Goal: Transaction & Acquisition: Purchase product/service

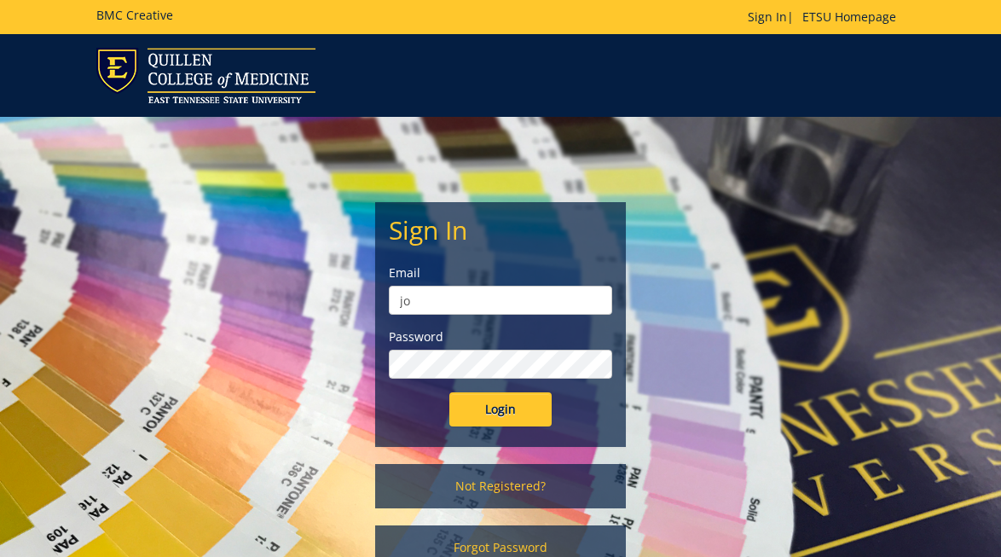
type input "j"
type input "[EMAIL_ADDRESS][DOMAIN_NAME]"
click at [449, 392] on input "Login" at bounding box center [500, 409] width 102 height 34
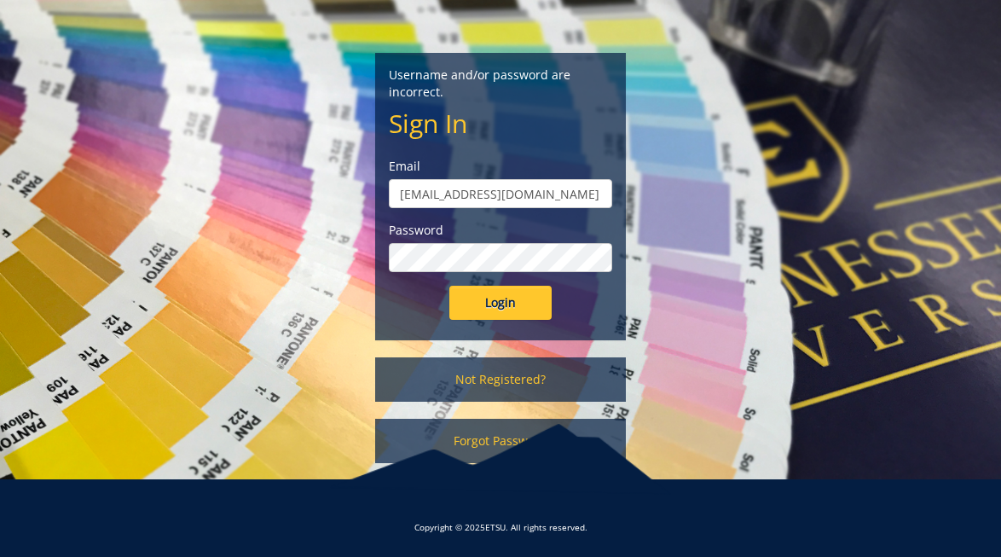
scroll to position [151, 0]
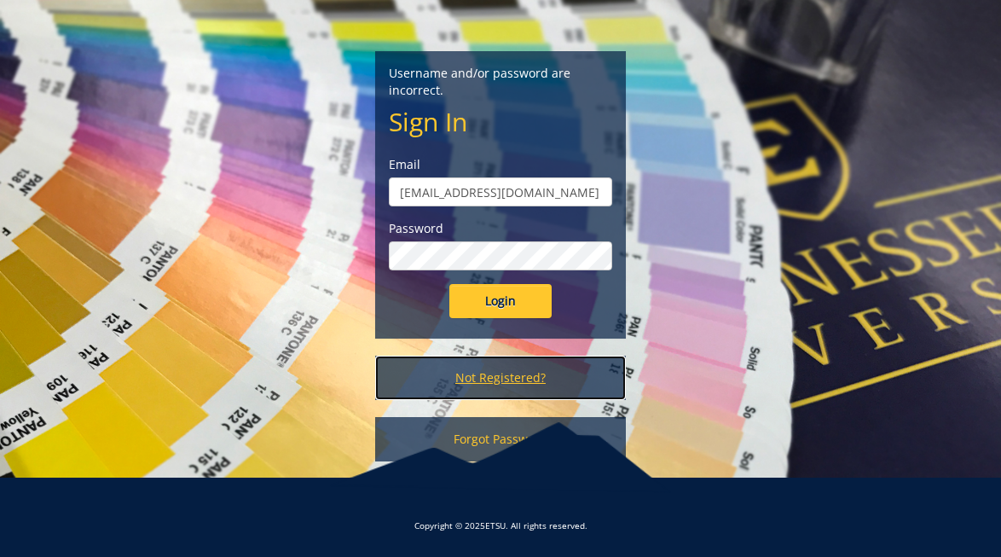
click at [484, 374] on link "Not Registered?" at bounding box center [500, 377] width 250 height 44
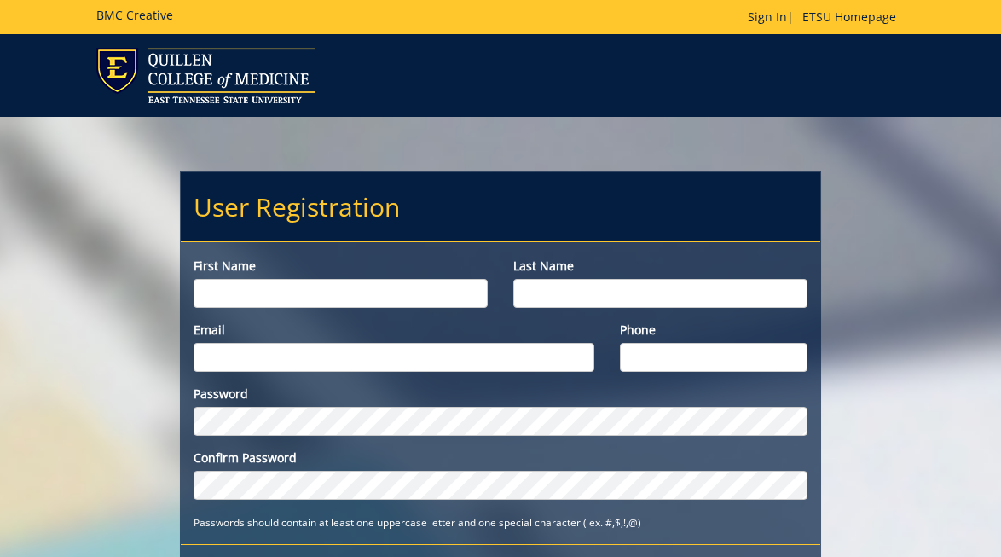
click at [303, 286] on input "First name" at bounding box center [341, 293] width 294 height 29
type input "Joanna"
click at [639, 305] on input "Last name" at bounding box center [660, 293] width 294 height 29
type input "b"
type input "Bellan"
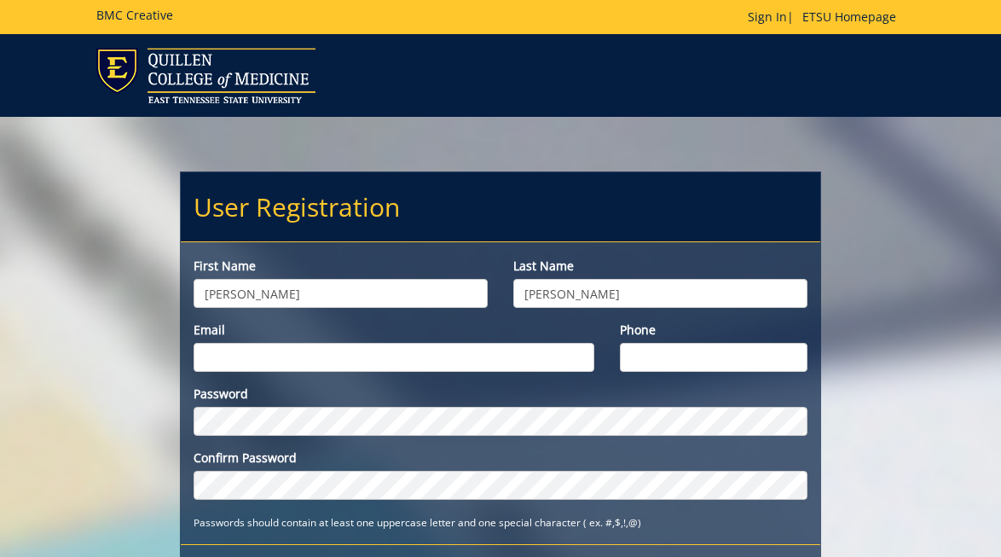
click at [418, 358] on input "Email" at bounding box center [394, 357] width 401 height 29
type input "[EMAIL_ADDRESS][DOMAIN_NAME]"
click at [669, 359] on input "Phone" at bounding box center [714, 357] width 188 height 29
type input "6017503636"
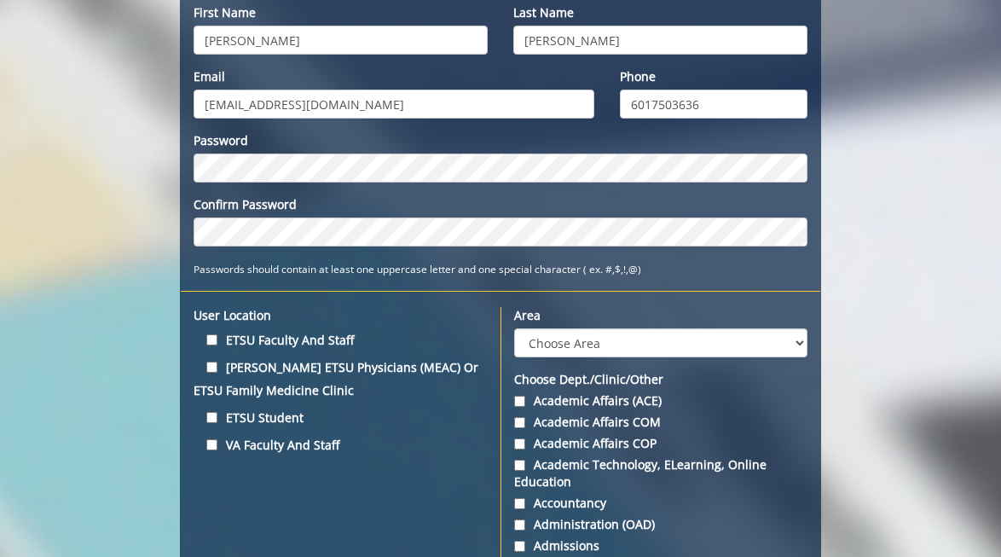
scroll to position [268, 0]
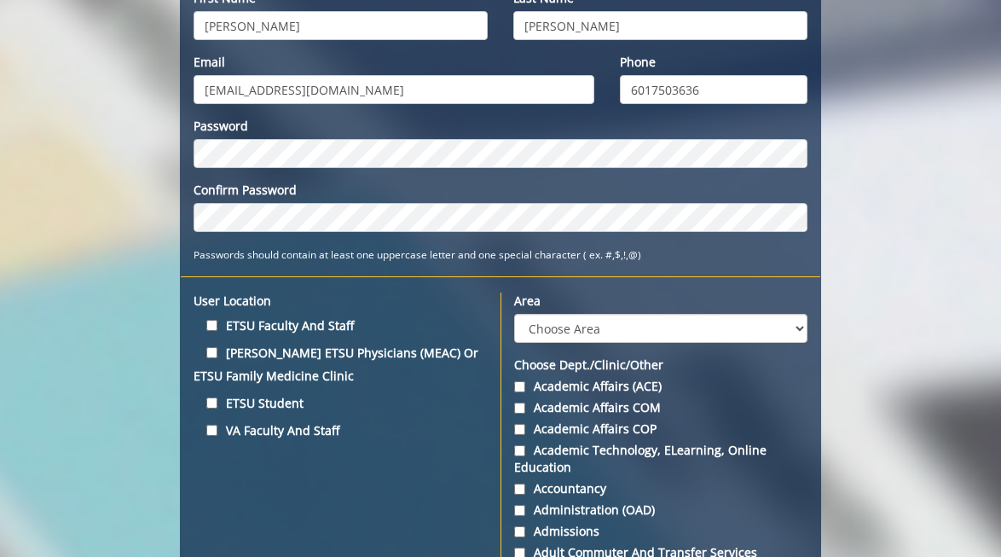
click at [213, 396] on label "ETSU Student" at bounding box center [341, 402] width 294 height 23
click at [213, 397] on input "ETSU Student" at bounding box center [211, 402] width 11 height 11
checkbox input "true"
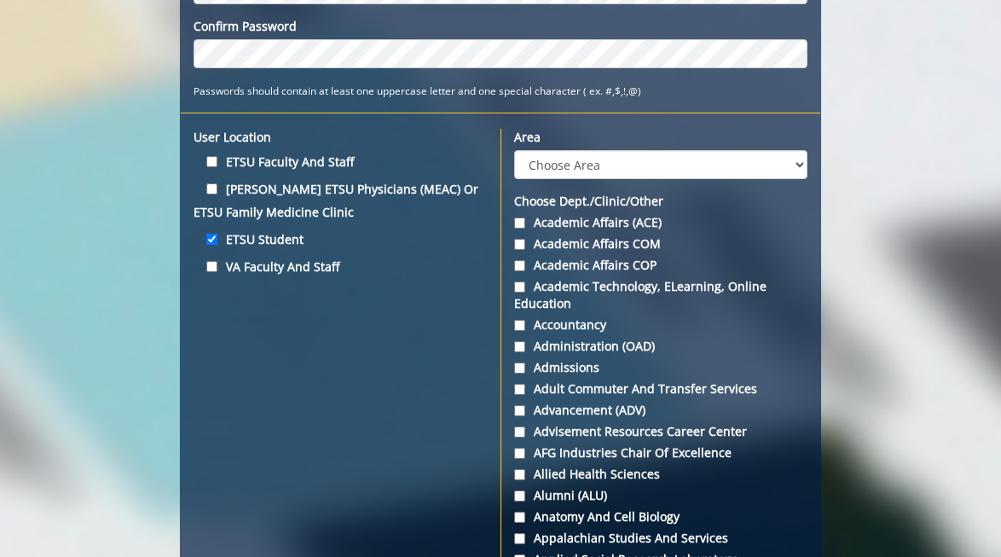
scroll to position [428, 0]
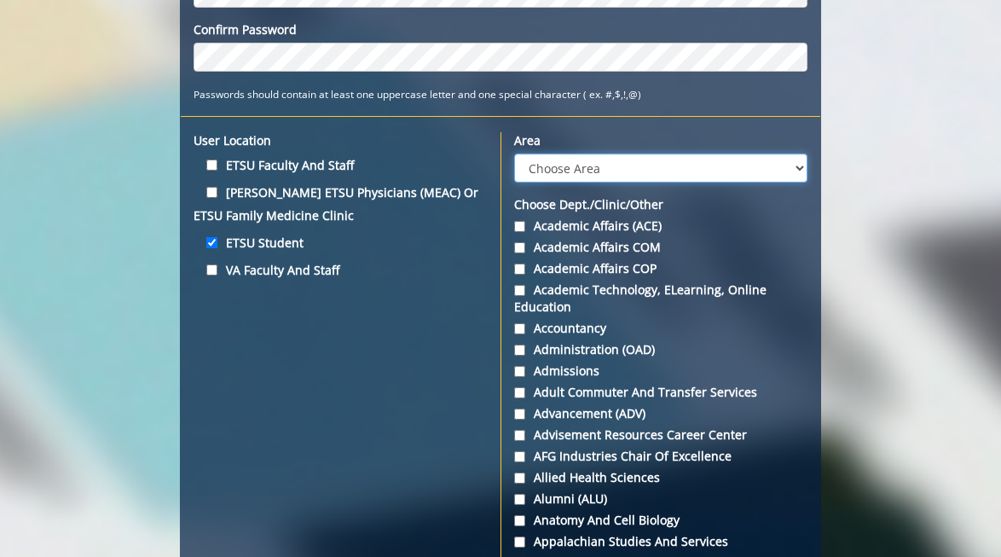
click at [606, 160] on select "Choose Area Administration Advancement (ADM) BucSports Business & Finance Clemm…" at bounding box center [660, 167] width 293 height 29
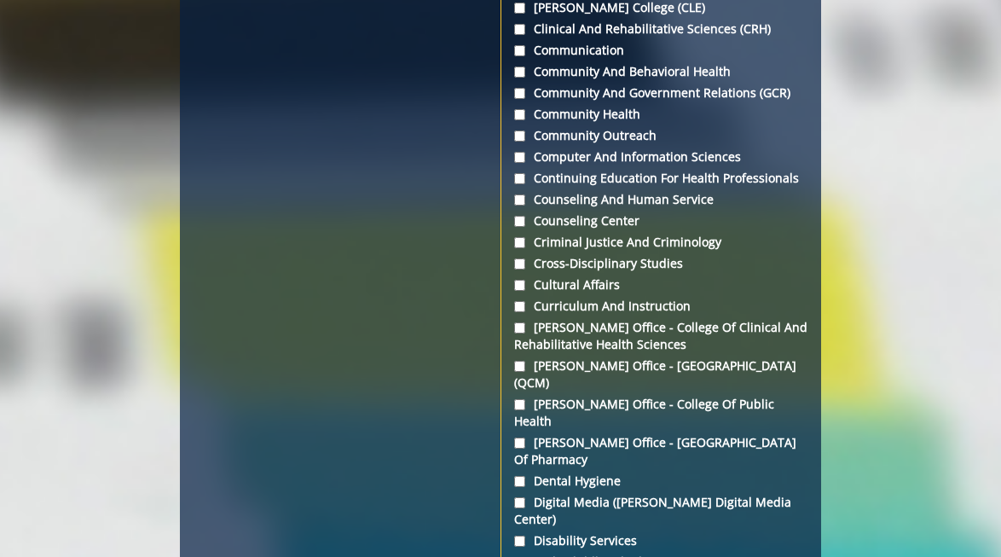
scroll to position [1776, 0]
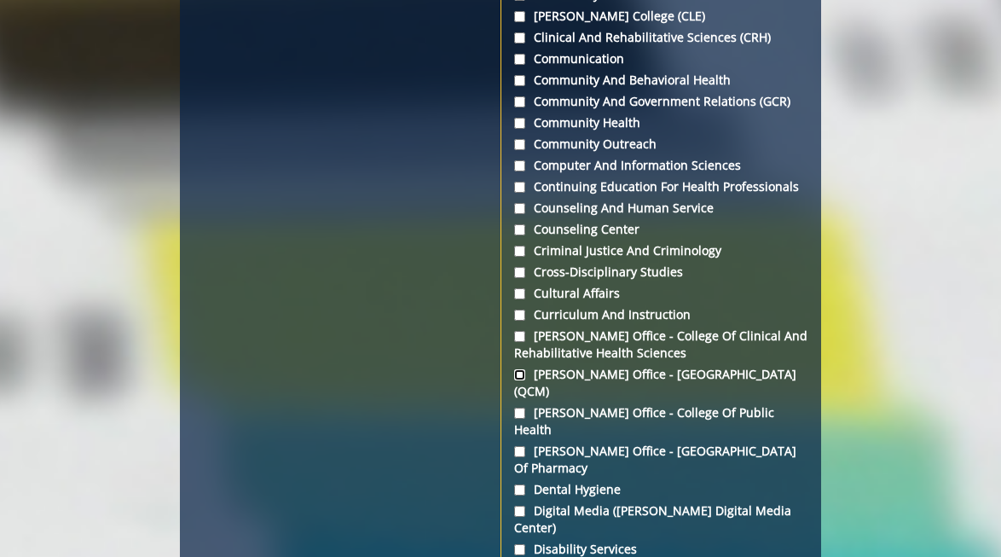
click at [523, 369] on input "Dean's Office - College of Medicine (QCM)" at bounding box center [519, 374] width 11 height 11
checkbox input "true"
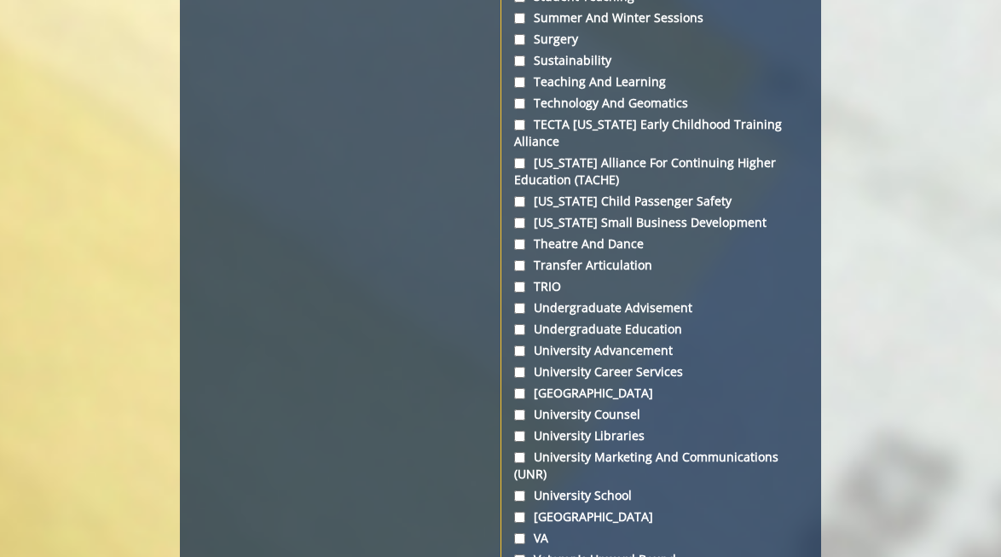
scroll to position [6740, 0]
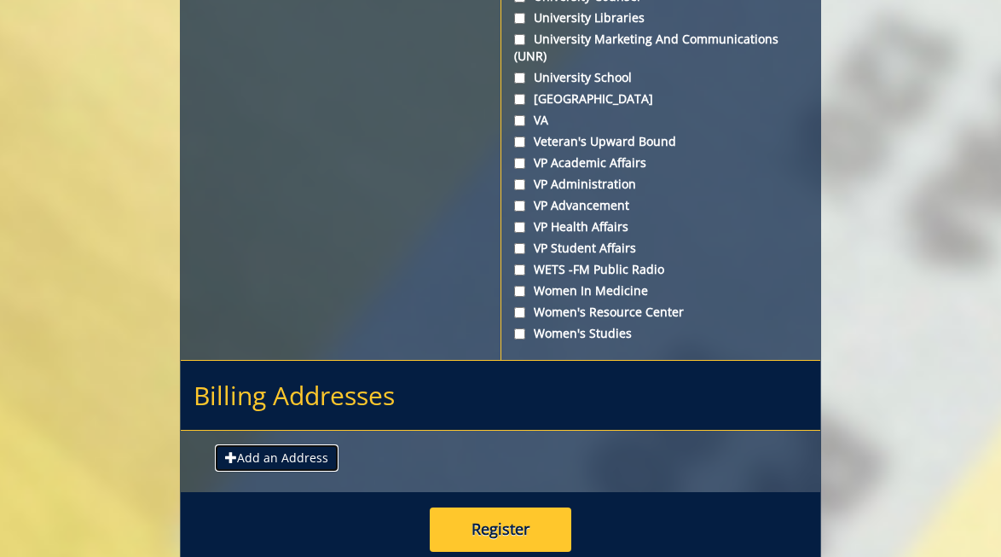
click at [290, 444] on button "Add an Address" at bounding box center [277, 457] width 124 height 27
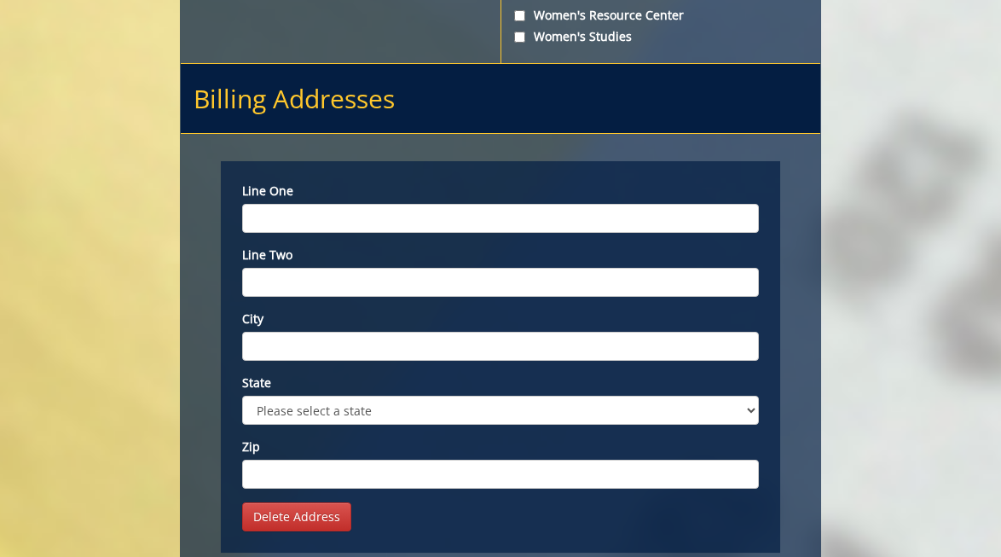
scroll to position [7064, 0]
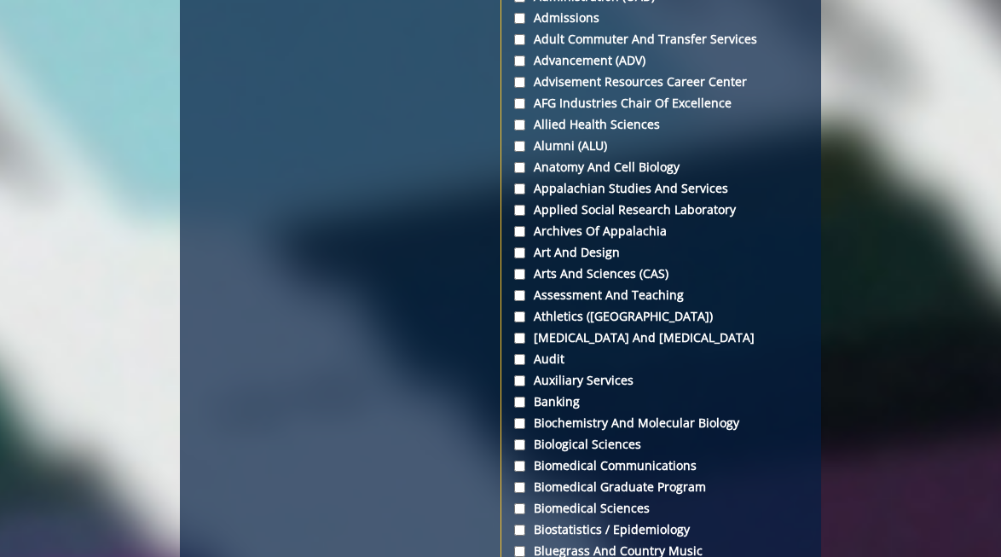
scroll to position [0, 0]
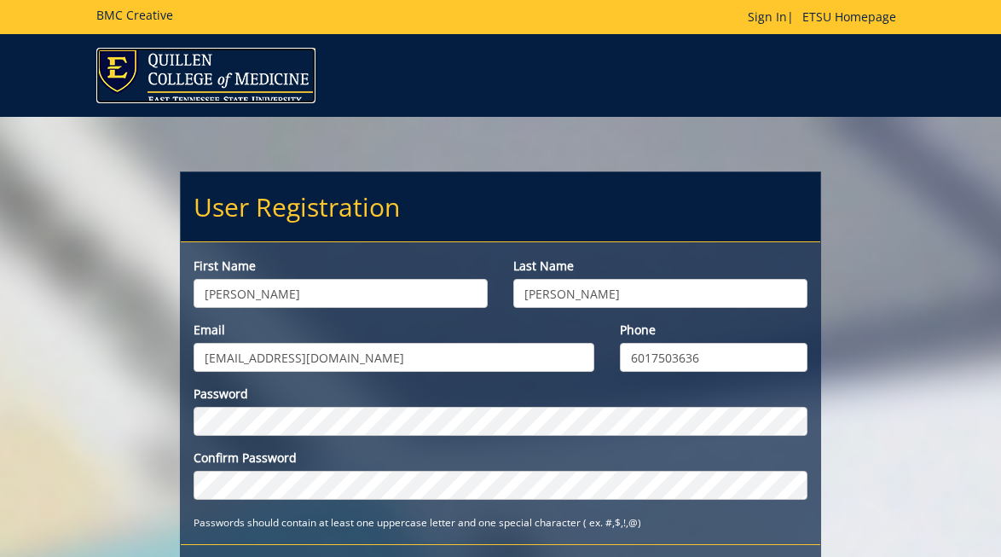
click at [264, 70] on img at bounding box center [205, 75] width 219 height 55
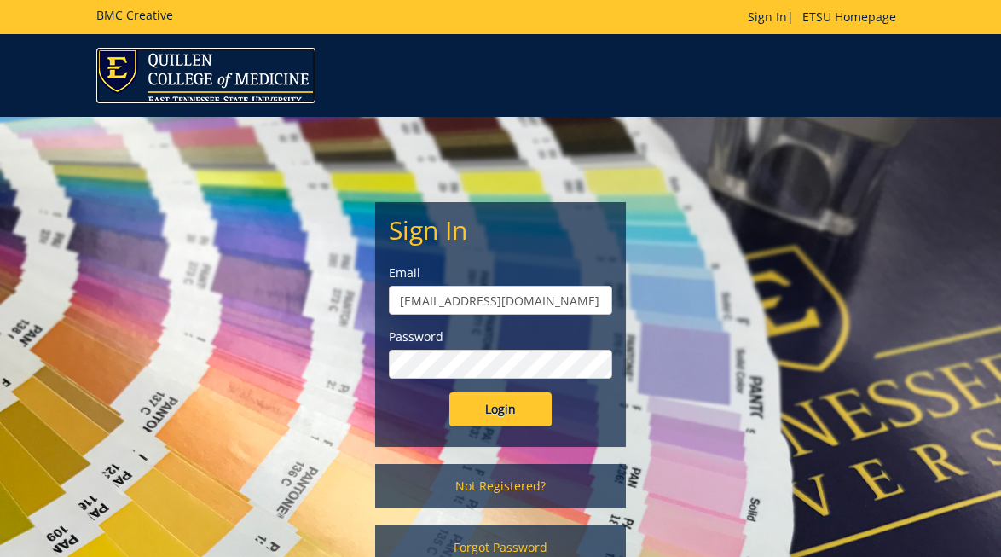
click at [195, 78] on img at bounding box center [205, 75] width 219 height 55
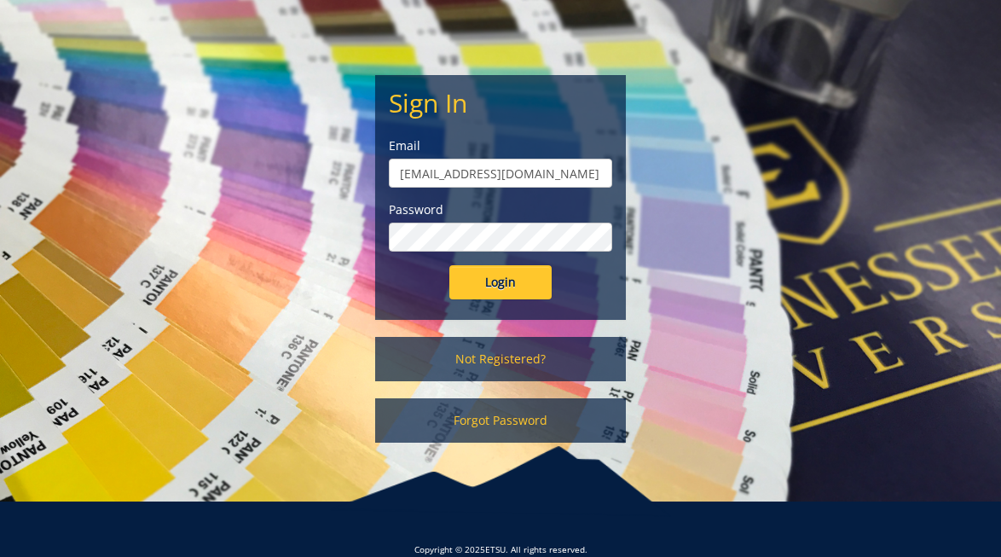
scroll to position [151, 0]
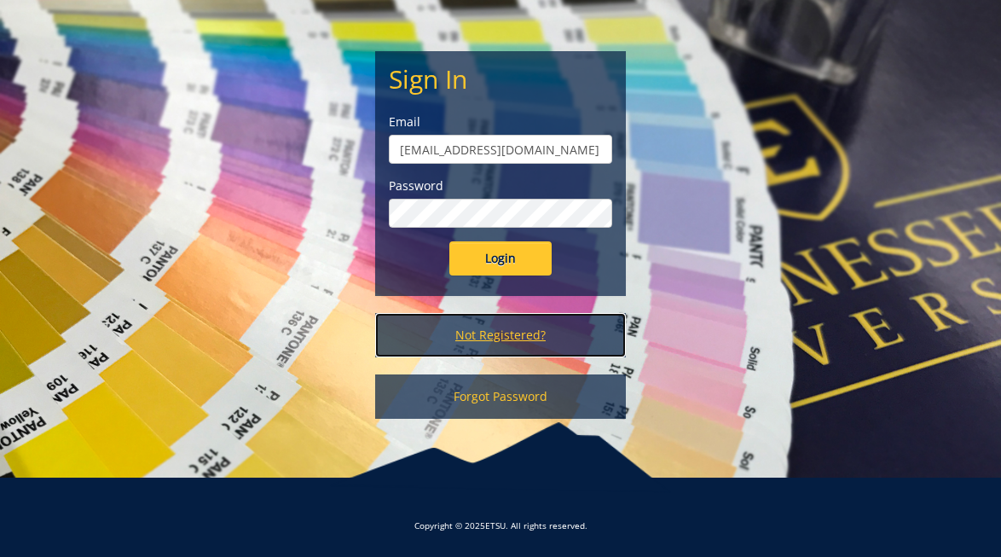
click at [483, 345] on link "Not Registered?" at bounding box center [500, 335] width 250 height 44
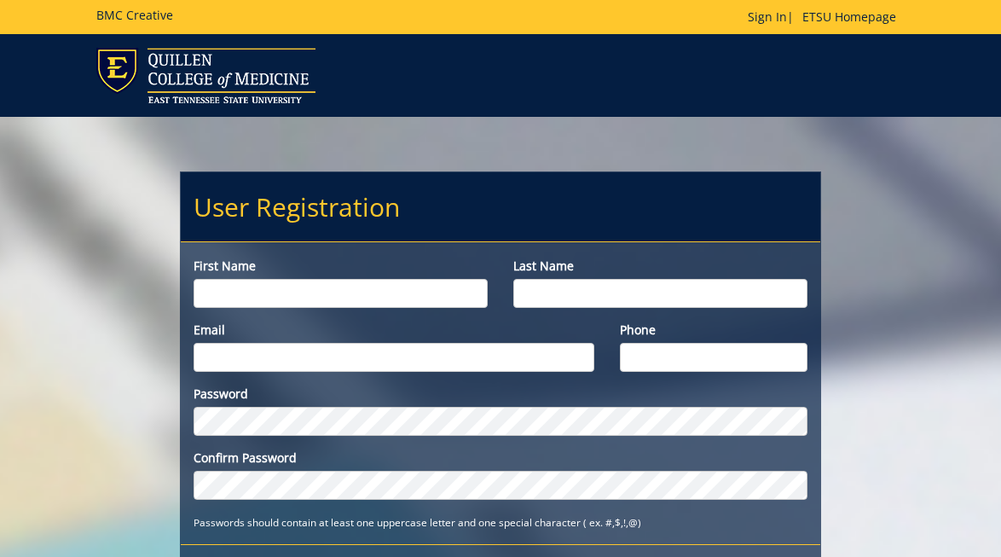
click at [401, 299] on input "First name" at bounding box center [341, 293] width 294 height 29
type input "Joanna"
click at [600, 298] on input "Last name" at bounding box center [660, 293] width 294 height 29
type input "Bellan"
click at [302, 350] on input "Email" at bounding box center [394, 357] width 401 height 29
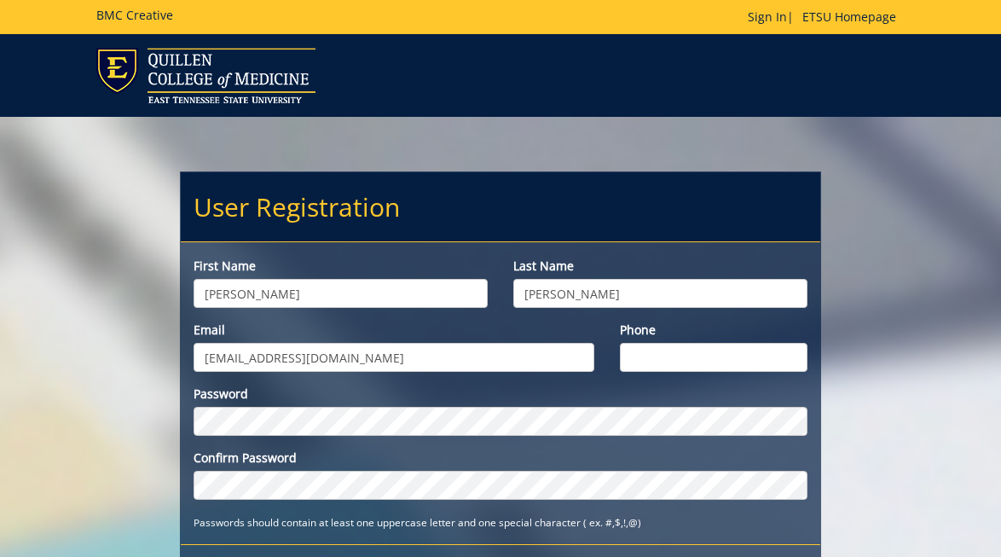
type input "bellanj@etsu.edu"
click at [638, 361] on input "Phone" at bounding box center [714, 357] width 188 height 29
type input "6017503636"
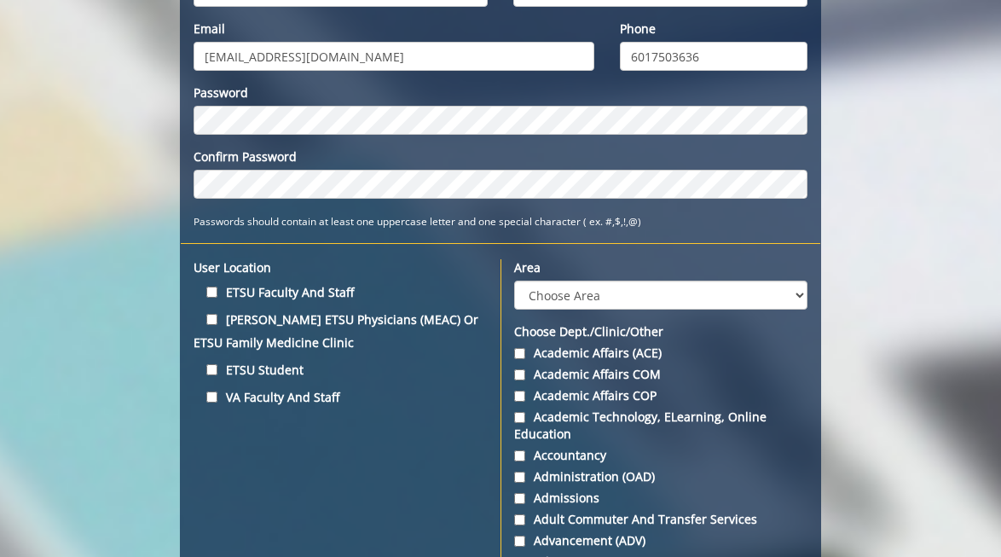
scroll to position [313, 0]
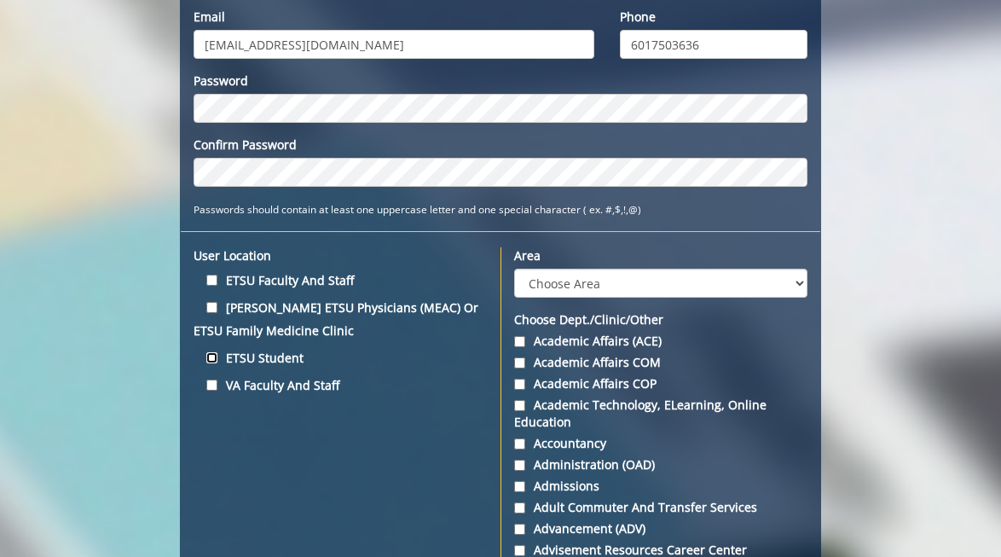
click at [207, 359] on input "ETSU Student" at bounding box center [211, 357] width 11 height 11
checkbox input "true"
click at [617, 272] on select "Choose Area Administration Advancement (ADM) BucSports Business & Finance Clemm…" at bounding box center [660, 283] width 293 height 29
select select "3"
click at [514, 269] on select "Choose Area Administration Advancement (ADM) BucSports Business & Finance Clemm…" at bounding box center [660, 283] width 293 height 29
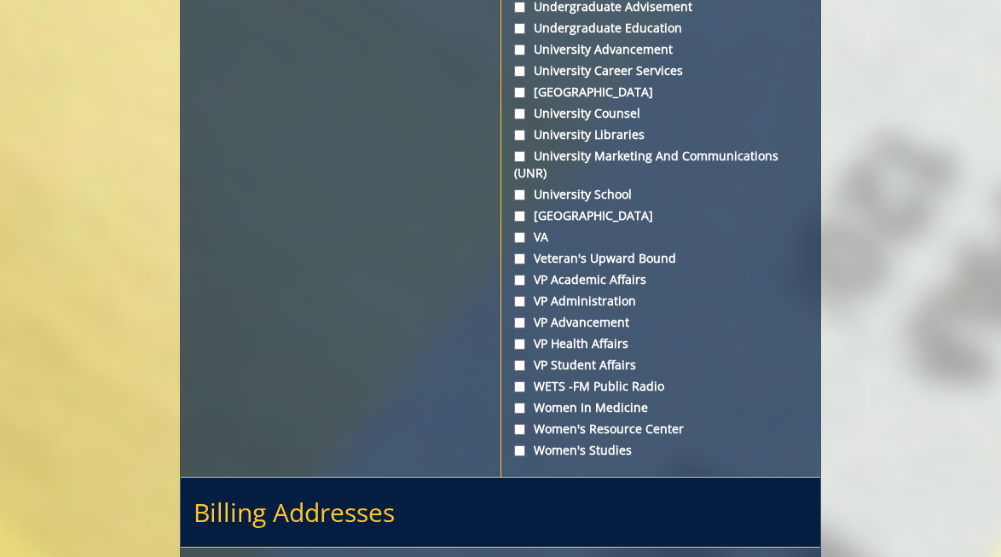
scroll to position [6629, 0]
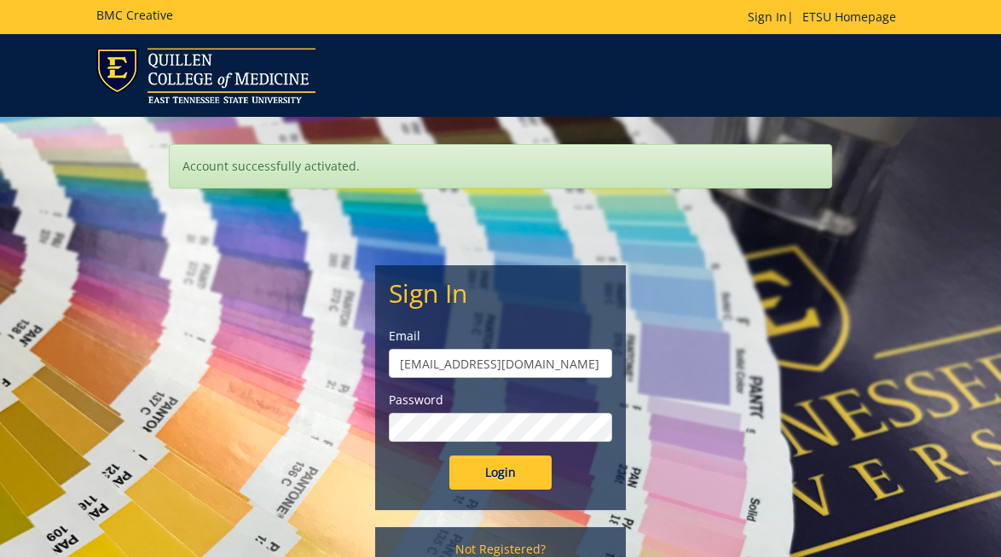
click at [449, 455] on input "Login" at bounding box center [500, 472] width 102 height 34
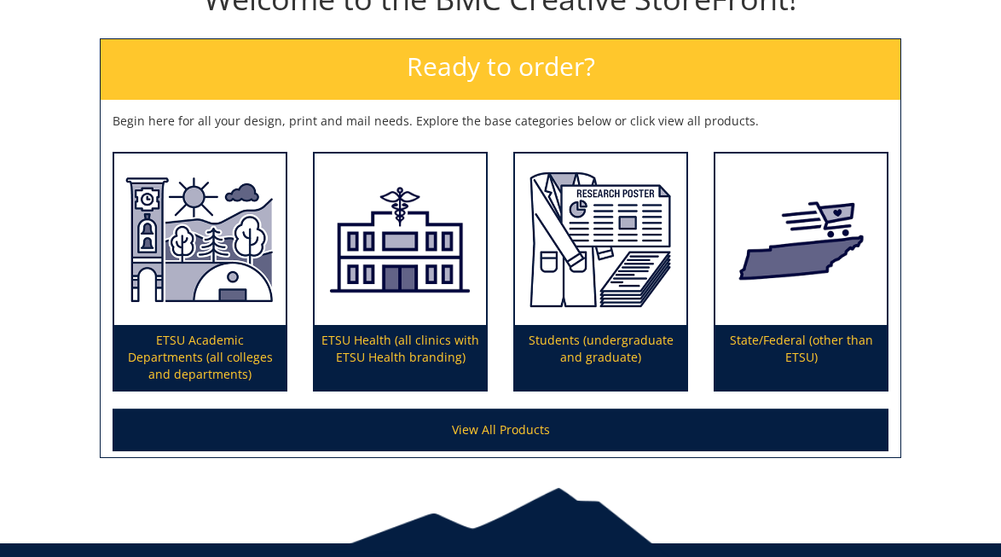
scroll to position [219, 0]
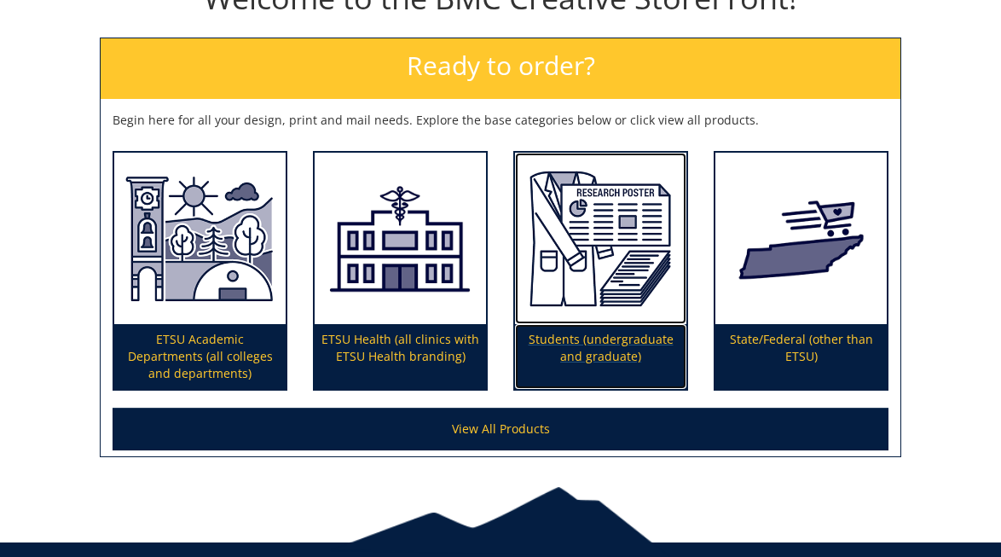
click at [599, 298] on img at bounding box center [600, 239] width 171 height 172
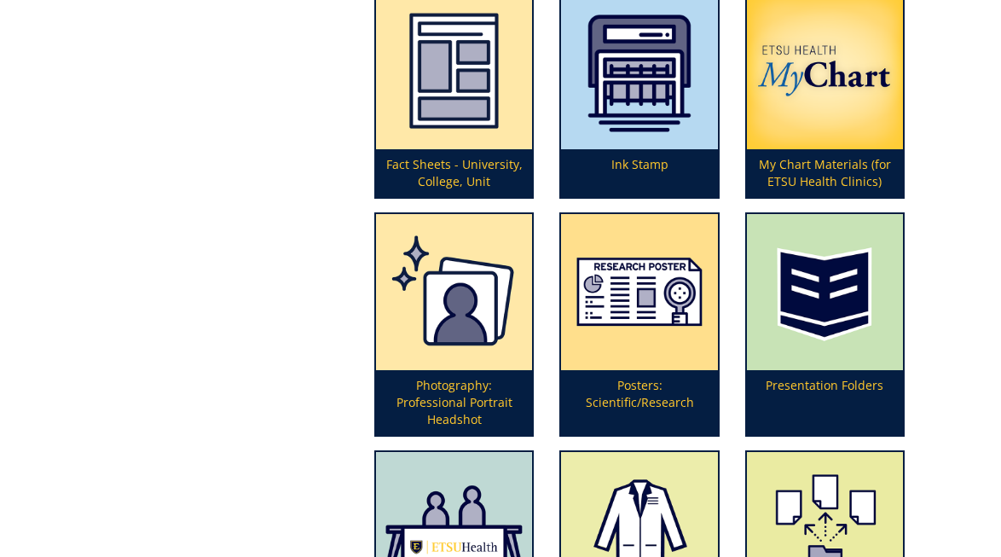
scroll to position [754, 0]
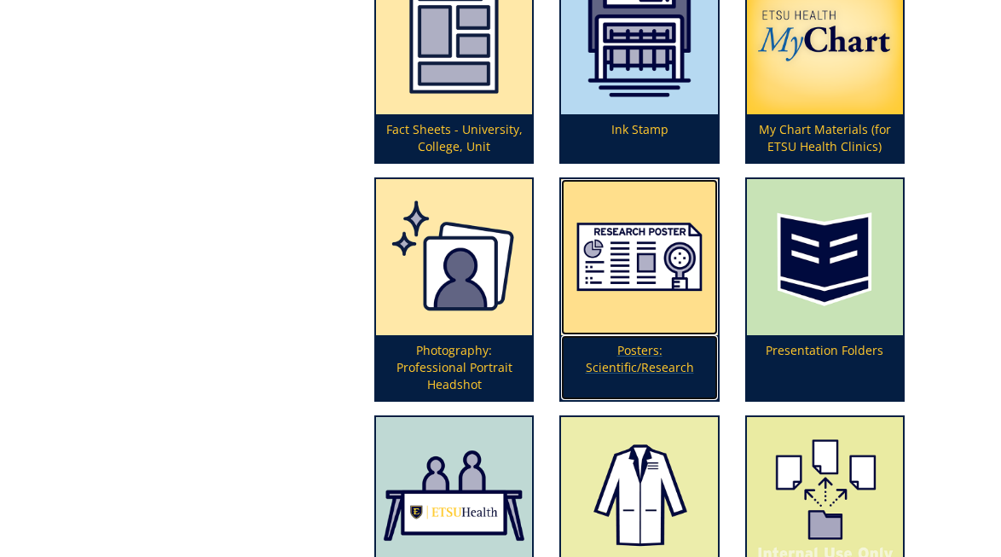
click at [599, 298] on img at bounding box center [639, 257] width 156 height 156
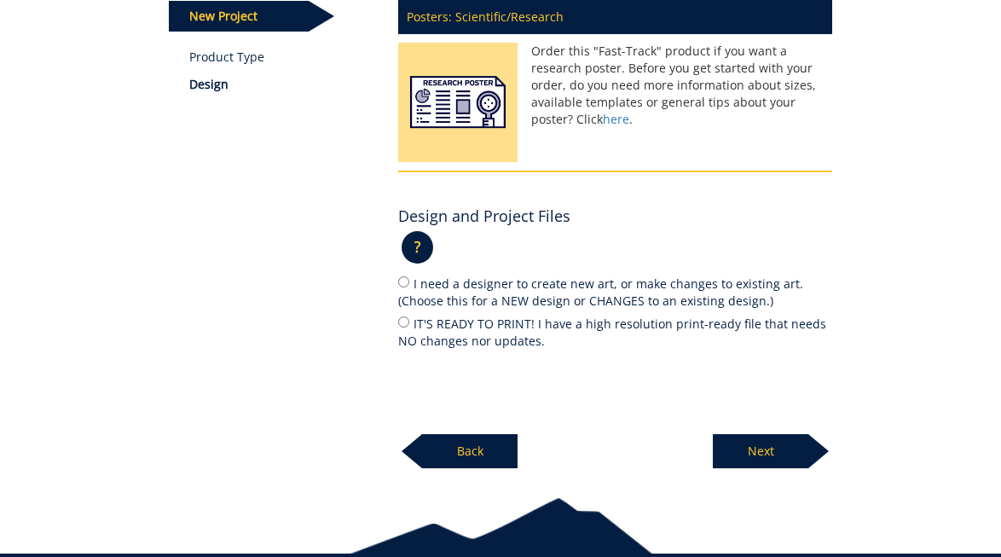
scroll to position [258, 0]
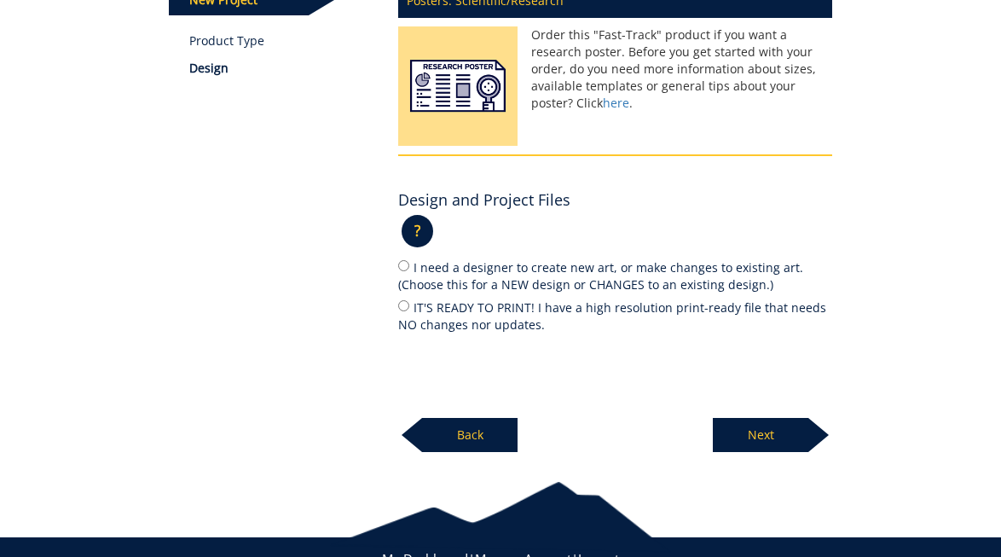
click at [396, 309] on div "Posters: Scientific/Research Order this "Fast-Track" product if you want a rese…" at bounding box center [614, 213] width 459 height 479
click at [400, 308] on input "IT'S READY TO PRINT! I have a high resolution print-ready file that needs NO ch…" at bounding box center [403, 305] width 11 height 11
radio input "true"
click at [770, 440] on p "Next" at bounding box center [760, 435] width 95 height 34
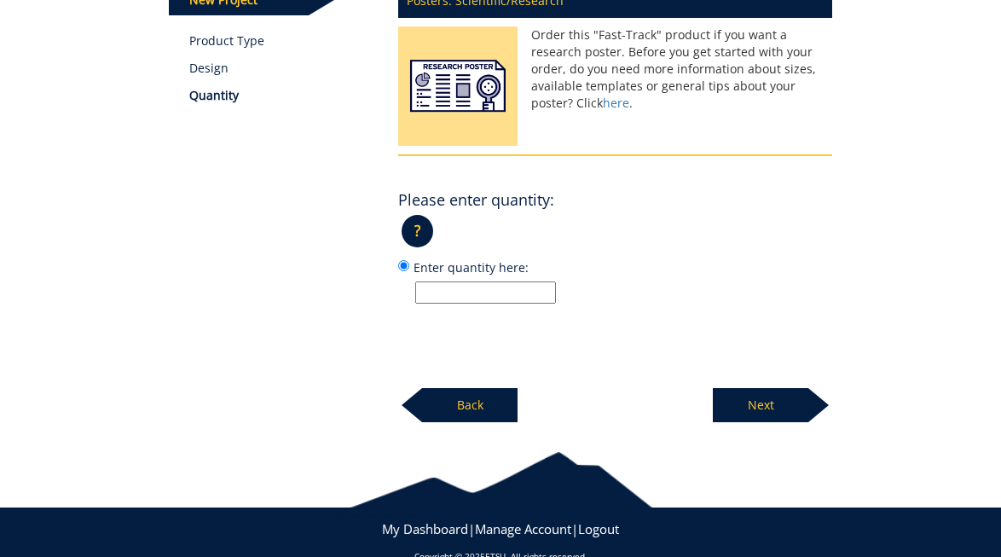
click at [442, 296] on input "Enter quantity here:" at bounding box center [485, 292] width 141 height 22
type input "1"
click at [781, 412] on p "Next" at bounding box center [760, 405] width 95 height 34
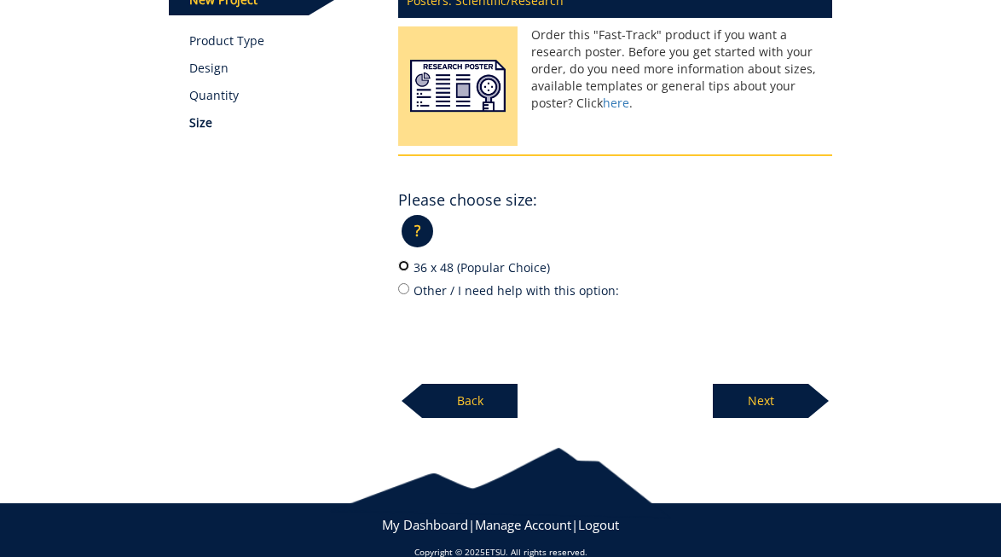
click at [402, 263] on input "36 x 48 (Popular Choice)" at bounding box center [403, 265] width 11 height 11
radio input "true"
click at [748, 394] on p "Next" at bounding box center [760, 401] width 95 height 34
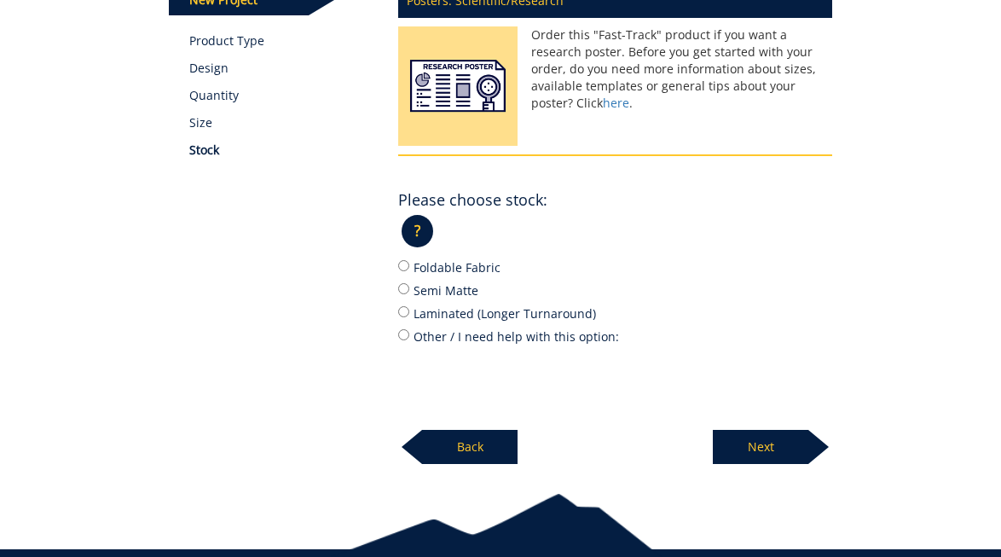
click at [460, 287] on label "Semi Matte" at bounding box center [615, 289] width 434 height 19
click at [409, 287] on input "Semi Matte" at bounding box center [403, 288] width 11 height 11
radio input "true"
click at [743, 448] on p "Next" at bounding box center [760, 447] width 95 height 34
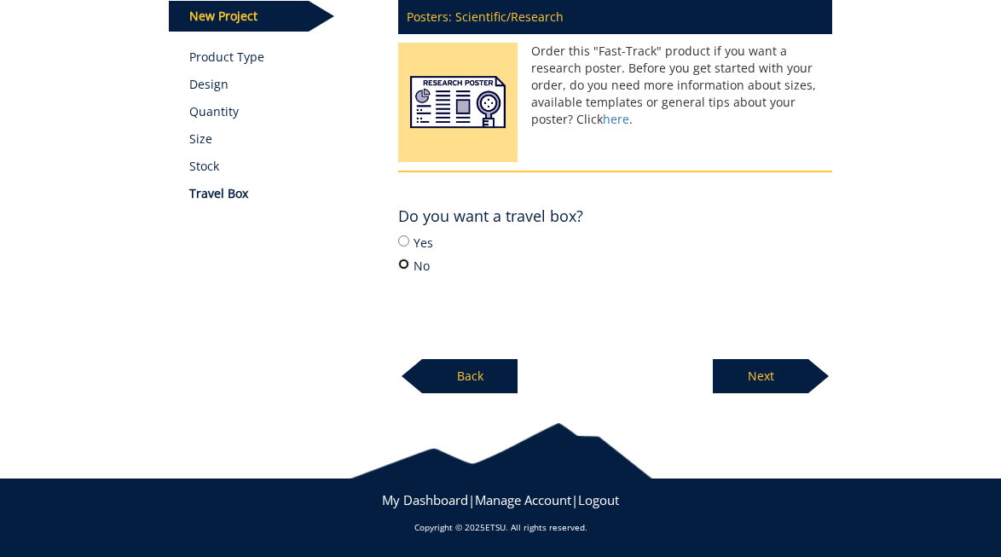
click at [402, 265] on input "No" at bounding box center [403, 263] width 11 height 11
radio input "true"
click at [402, 239] on input "Yes" at bounding box center [403, 240] width 11 height 11
radio input "true"
click at [765, 378] on p "Next" at bounding box center [760, 376] width 95 height 34
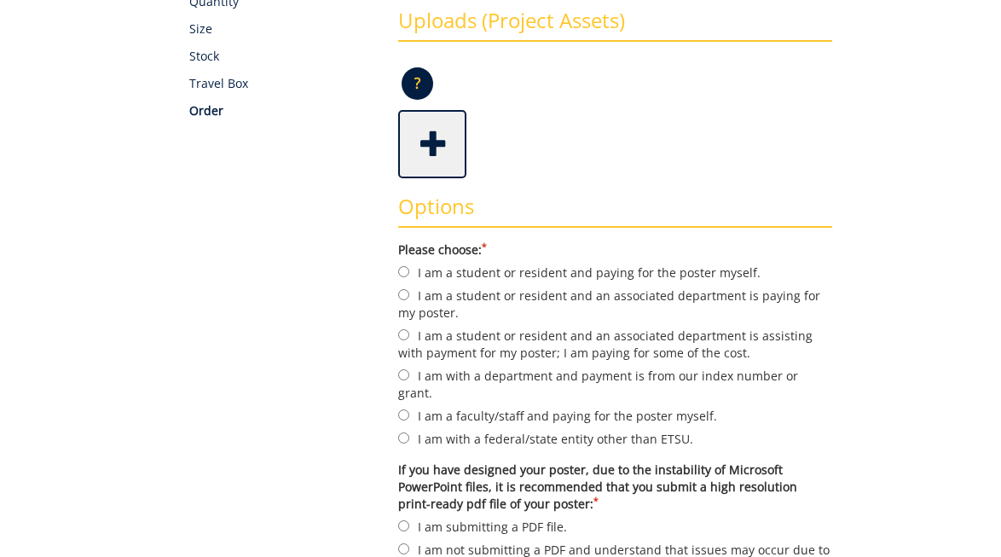
scroll to position [356, 0]
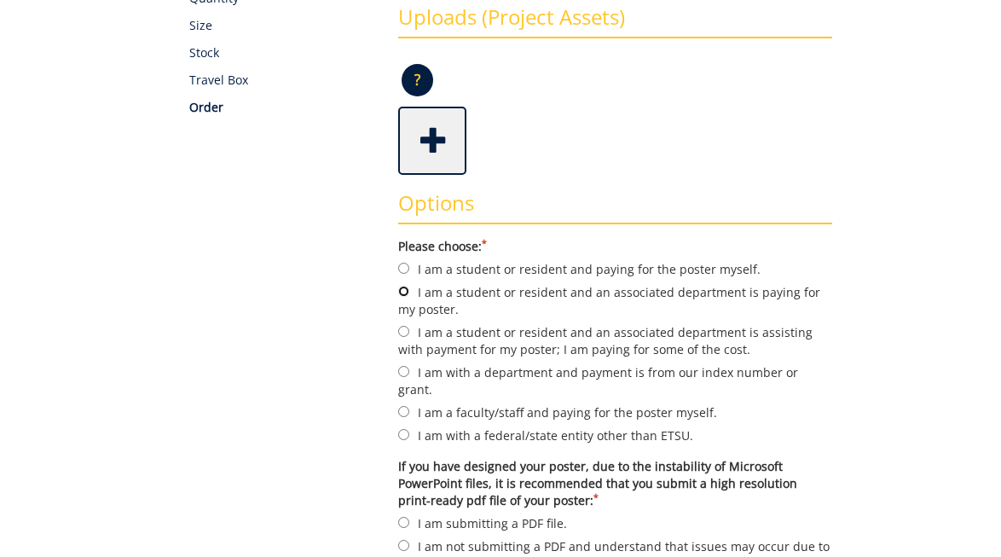
click at [406, 291] on input "I am a student or resident and an associated department is paying for my poster." at bounding box center [403, 291] width 11 height 11
radio input "true"
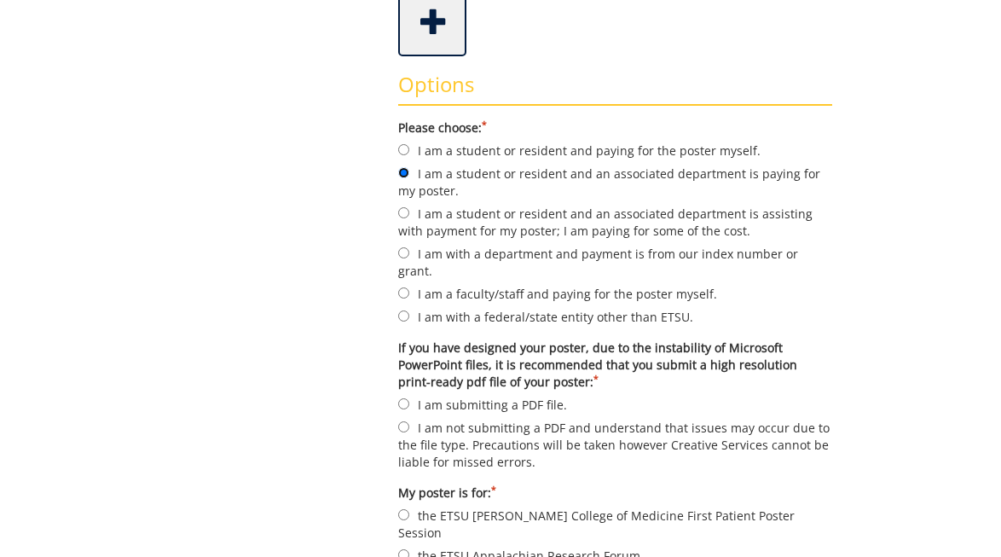
scroll to position [498, 0]
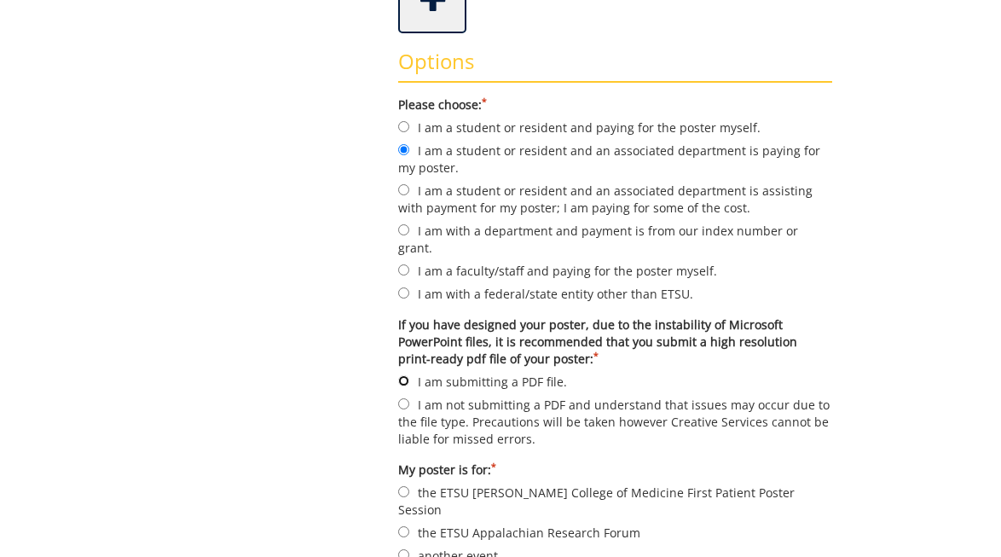
click at [403, 375] on input "I am submitting a PDF file." at bounding box center [403, 380] width 11 height 11
radio input "true"
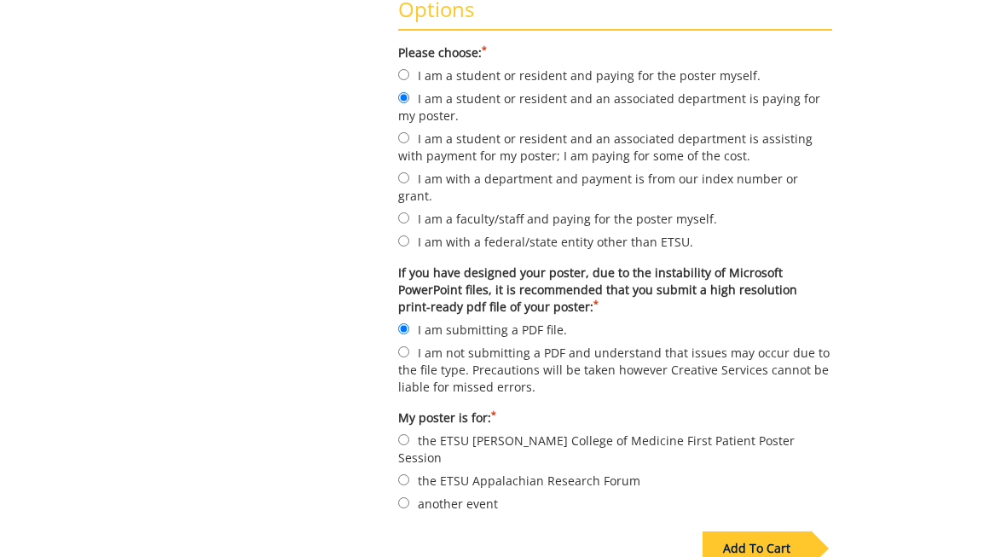
click at [407, 431] on label "the ETSU [PERSON_NAME] College of Medicine First Patient Poster Session" at bounding box center [615, 449] width 434 height 36
click at [407, 434] on input "the ETSU [PERSON_NAME] College of Medicine First Patient Poster Session" at bounding box center [403, 439] width 11 height 11
radio input "true"
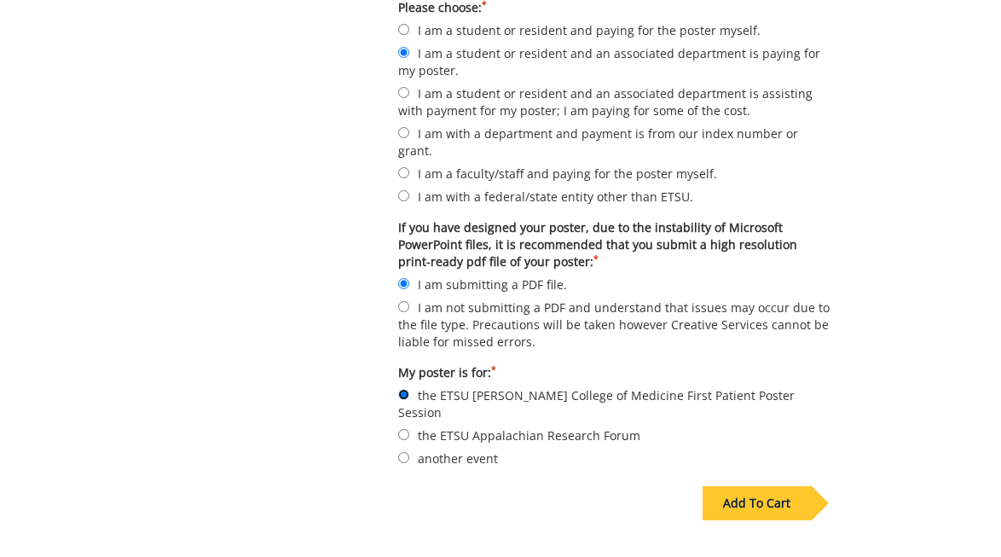
scroll to position [597, 0]
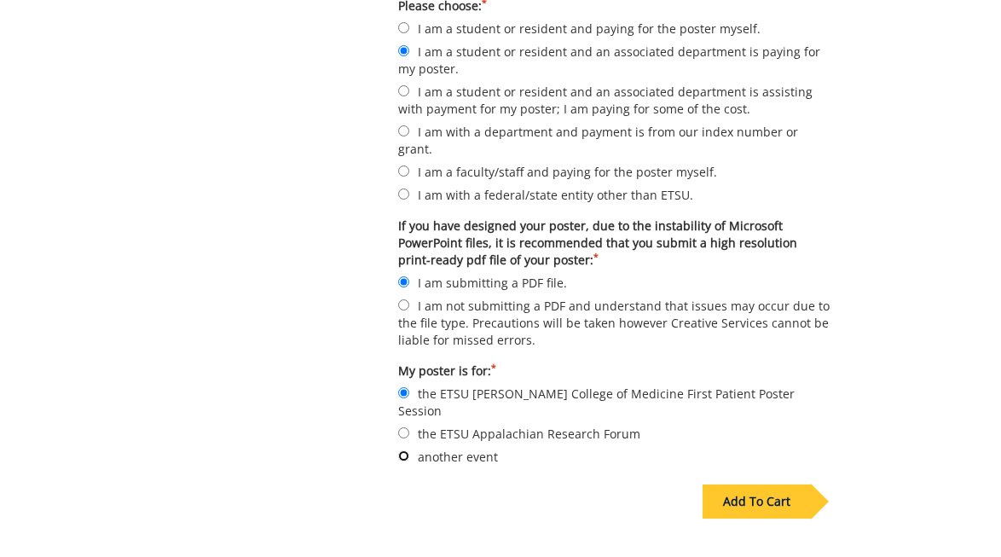
click at [399, 450] on input "another event" at bounding box center [403, 455] width 11 height 11
radio input "true"
click at [729, 484] on div "Add To Cart" at bounding box center [756, 501] width 108 height 34
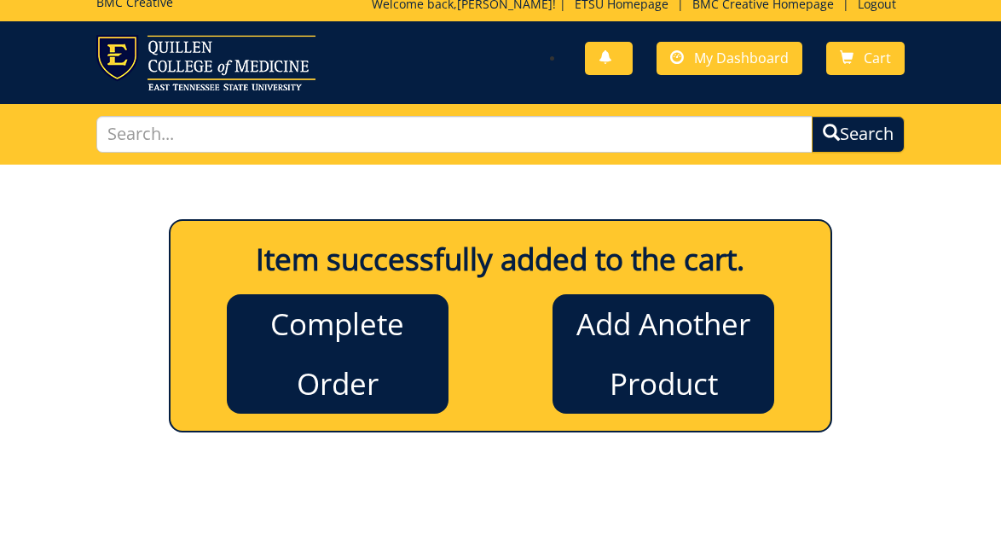
scroll to position [0, 0]
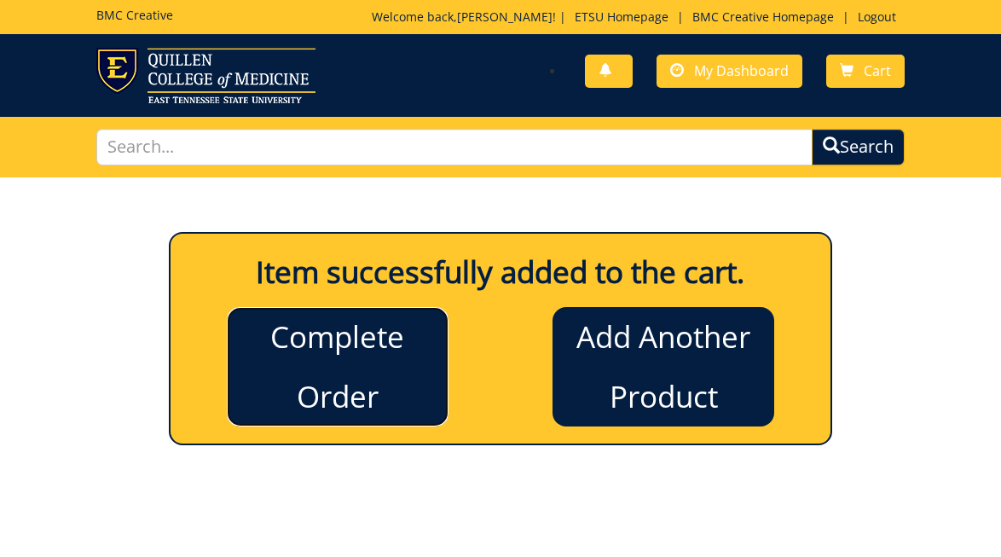
click at [402, 343] on link "Complete Order" at bounding box center [338, 366] width 222 height 119
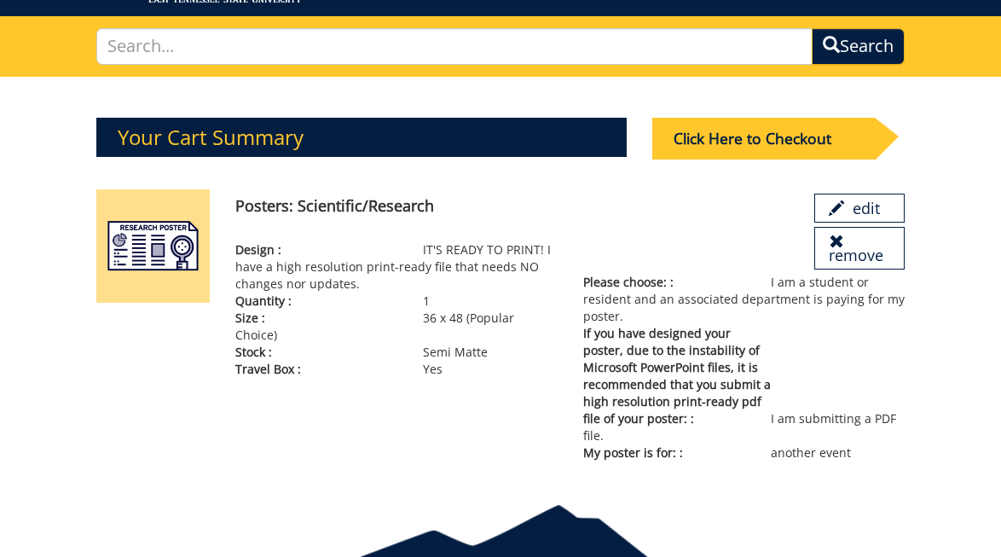
scroll to position [97, 0]
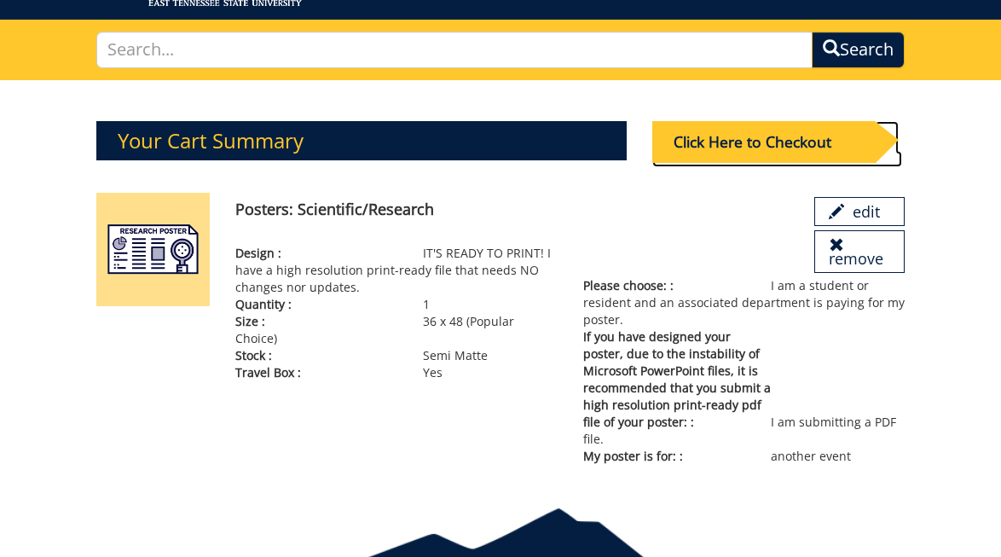
click at [742, 139] on div "Click Here to Checkout" at bounding box center [763, 142] width 222 height 42
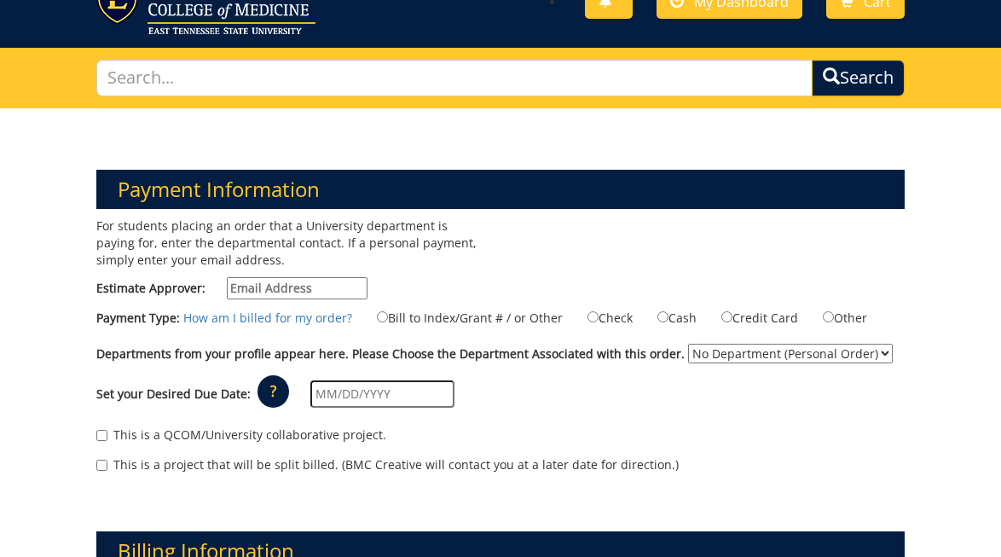
scroll to position [106, 0]
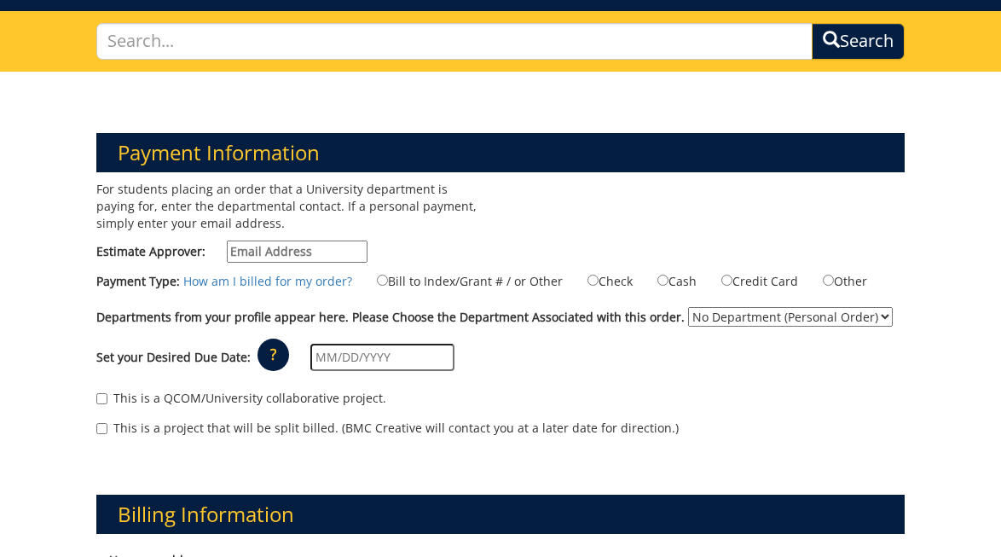
click at [268, 248] on input "Estimate Approver:" at bounding box center [297, 251] width 141 height 22
click at [381, 282] on label "Bill to Index/Grant # / or Other" at bounding box center [458, 280] width 207 height 19
click at [381, 282] on input "Bill to Index/Grant # / or Other" at bounding box center [382, 279] width 11 height 11
radio input "true"
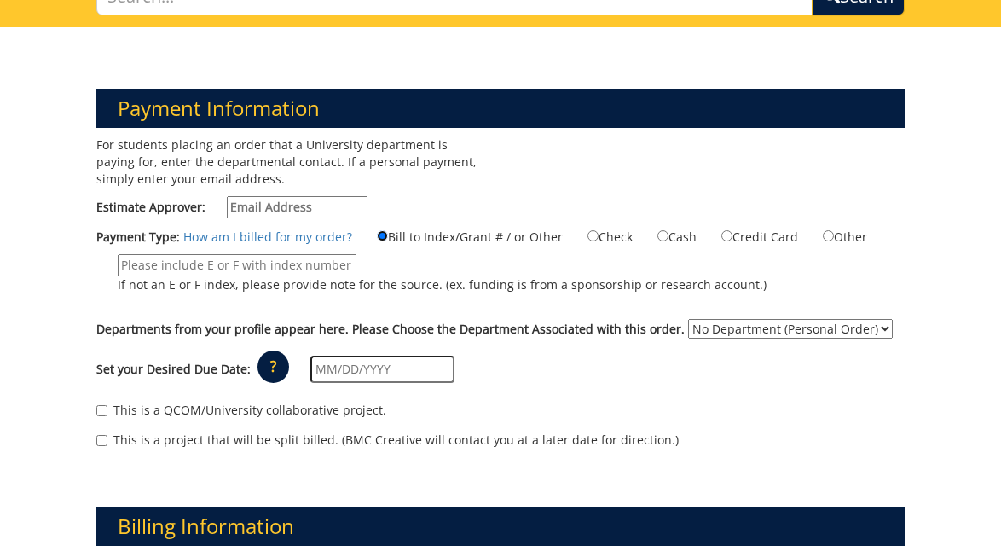
scroll to position [171, 0]
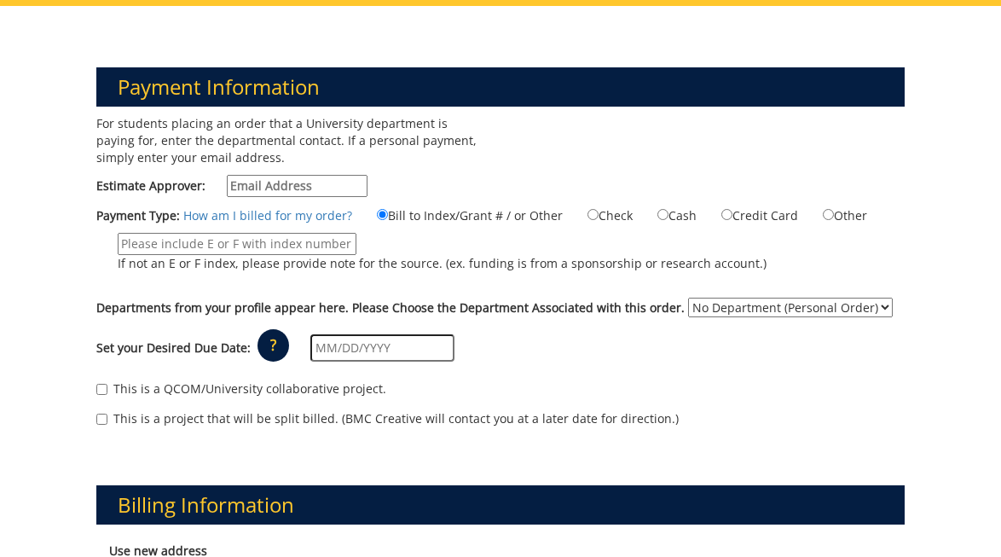
click at [791, 305] on select "No Department (Personal Order)" at bounding box center [790, 308] width 205 height 20
click at [688, 298] on select "No Department (Personal Order)" at bounding box center [790, 308] width 205 height 20
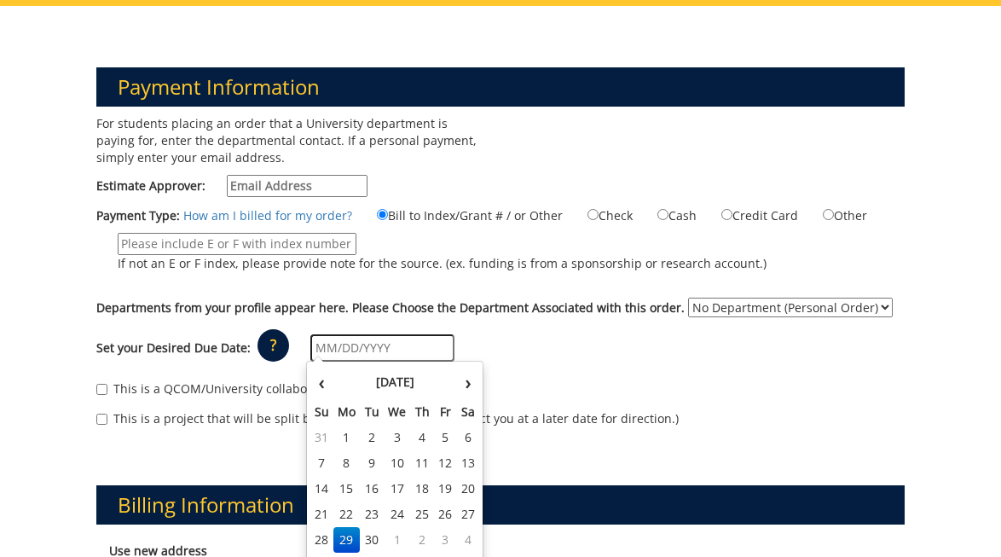
click at [326, 334] on input "text" at bounding box center [382, 347] width 144 height 27
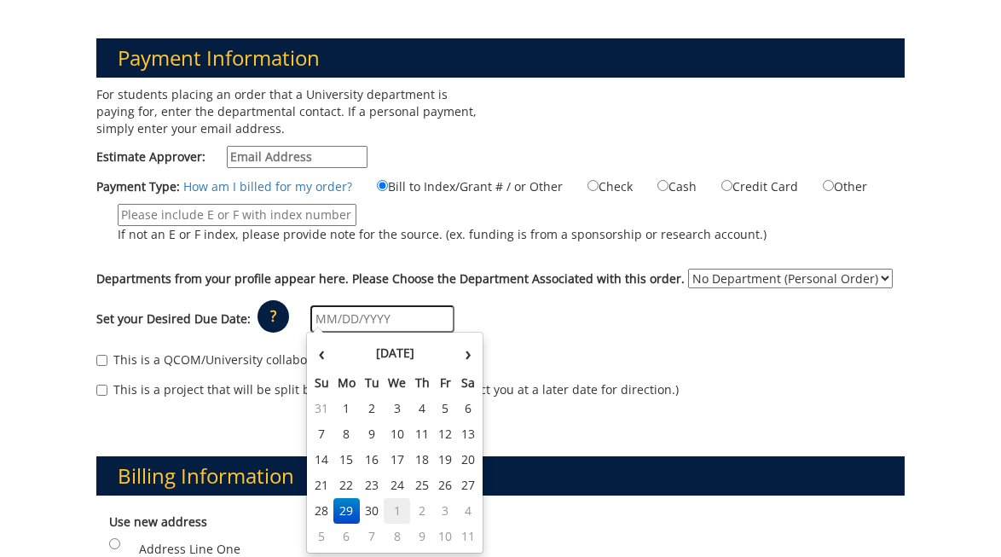
scroll to position [206, 0]
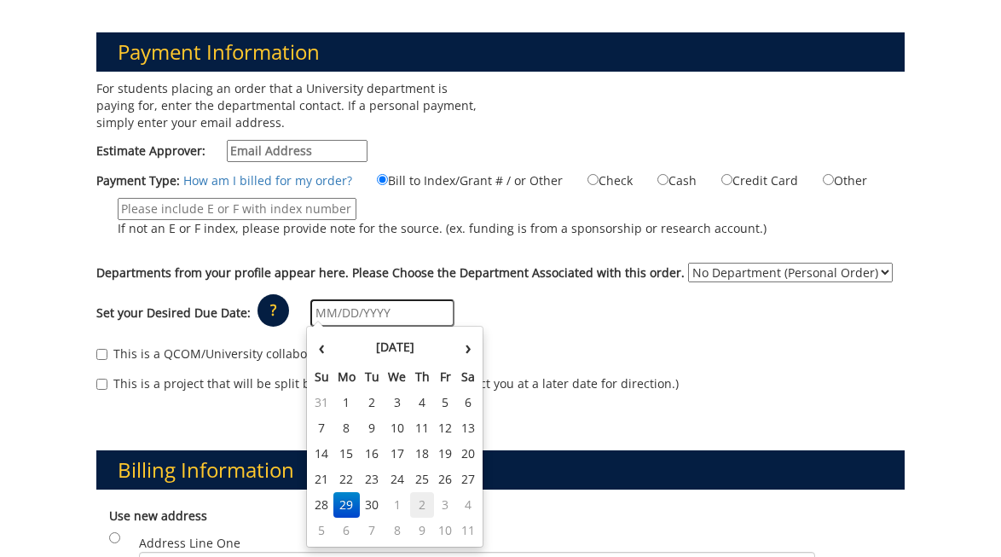
click at [419, 506] on td "2" at bounding box center [422, 505] width 24 height 26
type input "[DATE]"
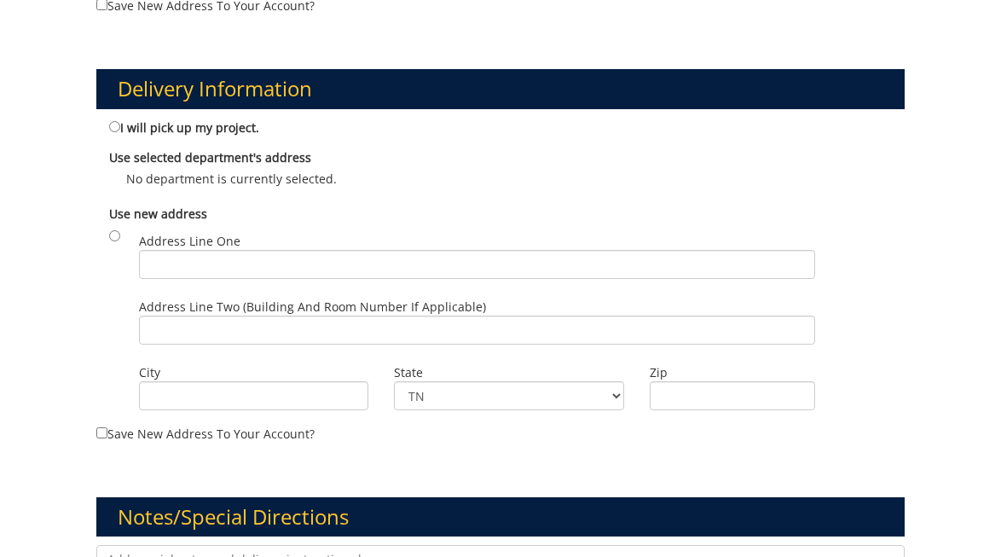
scroll to position [975, 0]
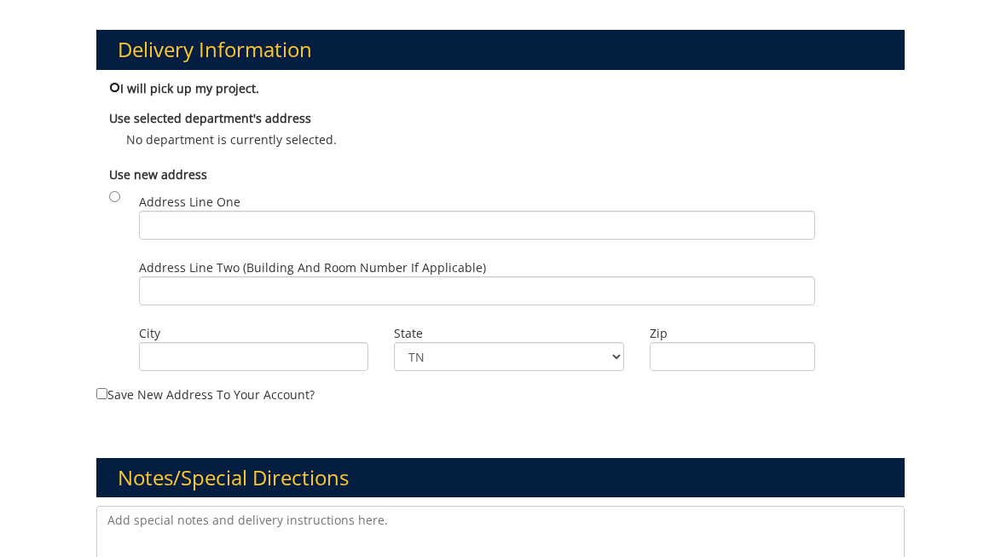
click at [113, 86] on input "I will pick up my project." at bounding box center [114, 87] width 11 height 11
radio input "true"
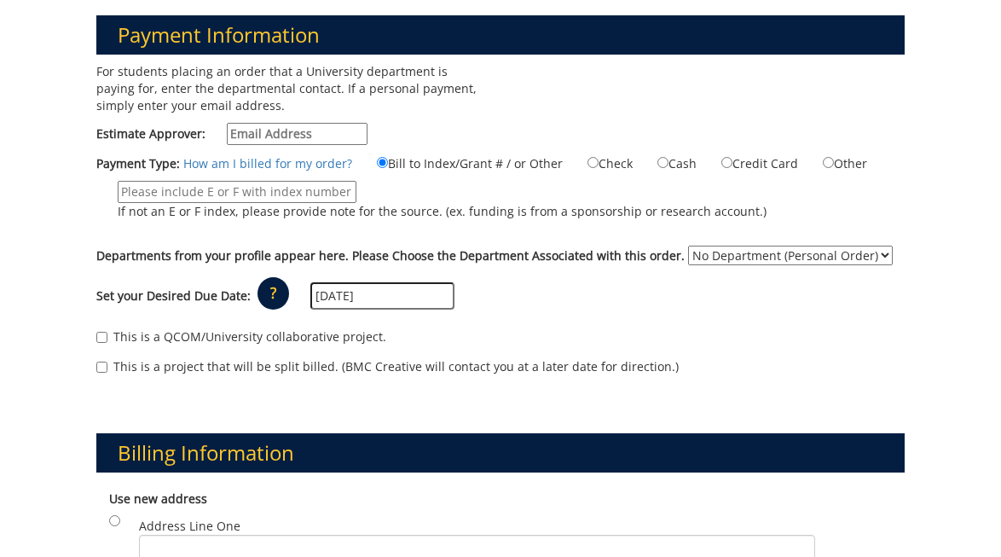
scroll to position [0, 0]
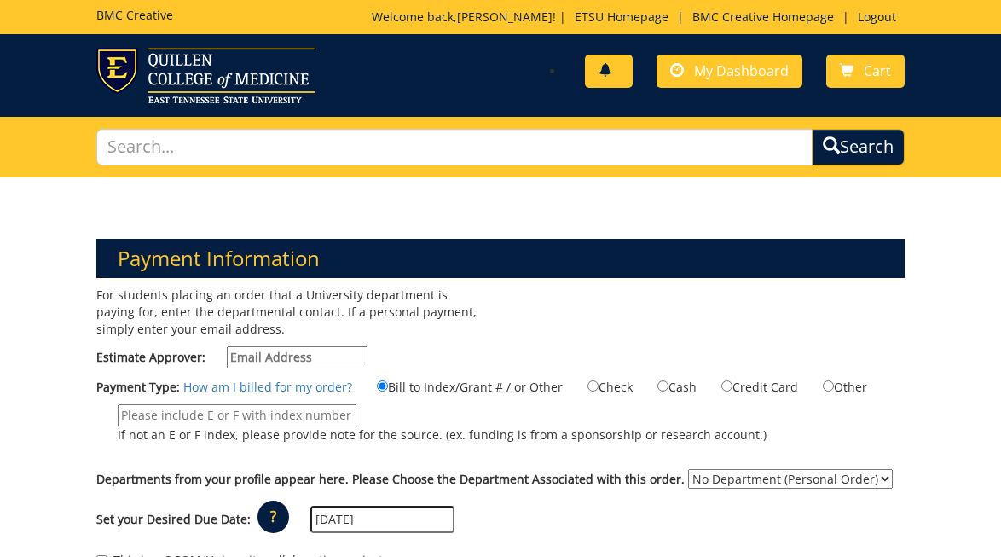
click at [607, 70] on span at bounding box center [605, 71] width 14 height 14
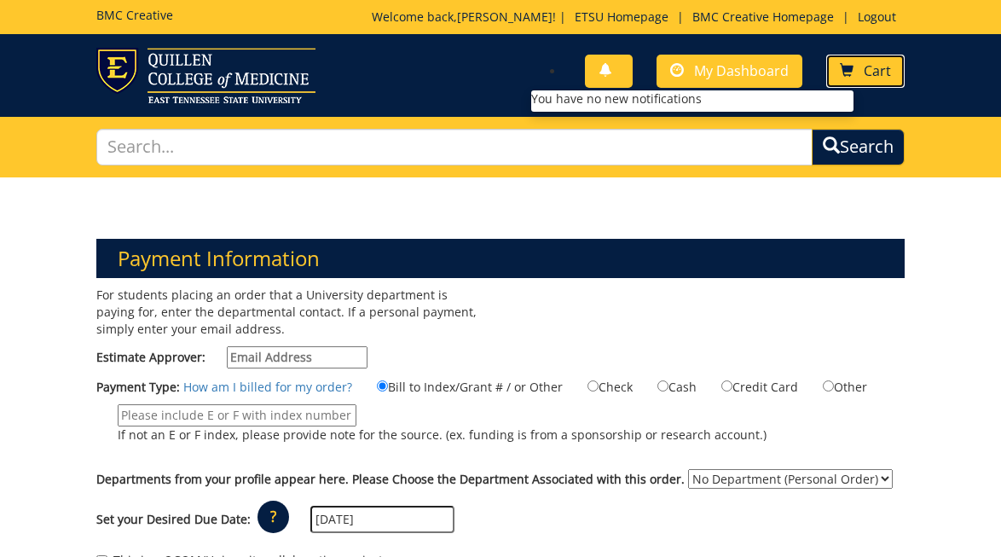
click at [845, 56] on link "Cart" at bounding box center [865, 71] width 78 height 33
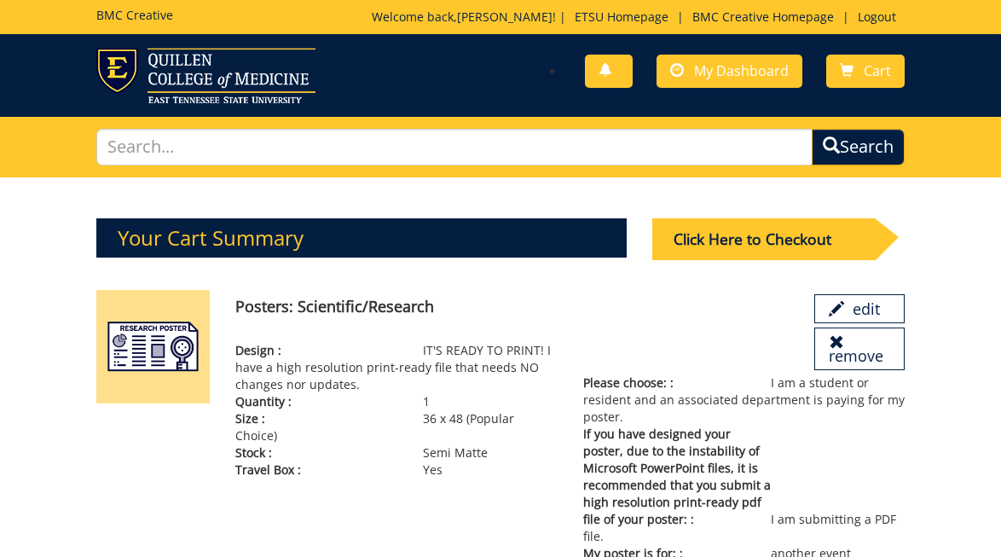
scroll to position [38, 0]
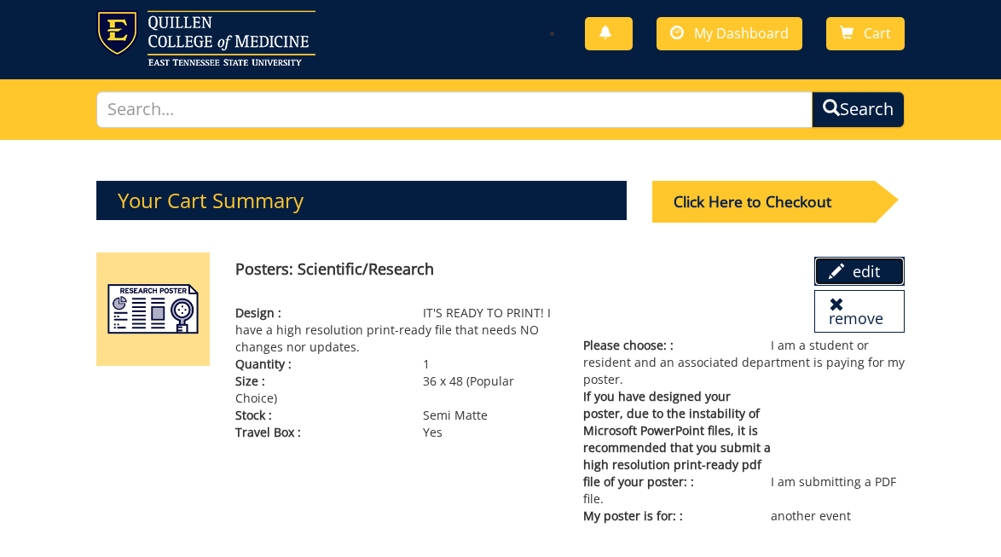
click at [834, 275] on span at bounding box center [836, 270] width 15 height 15
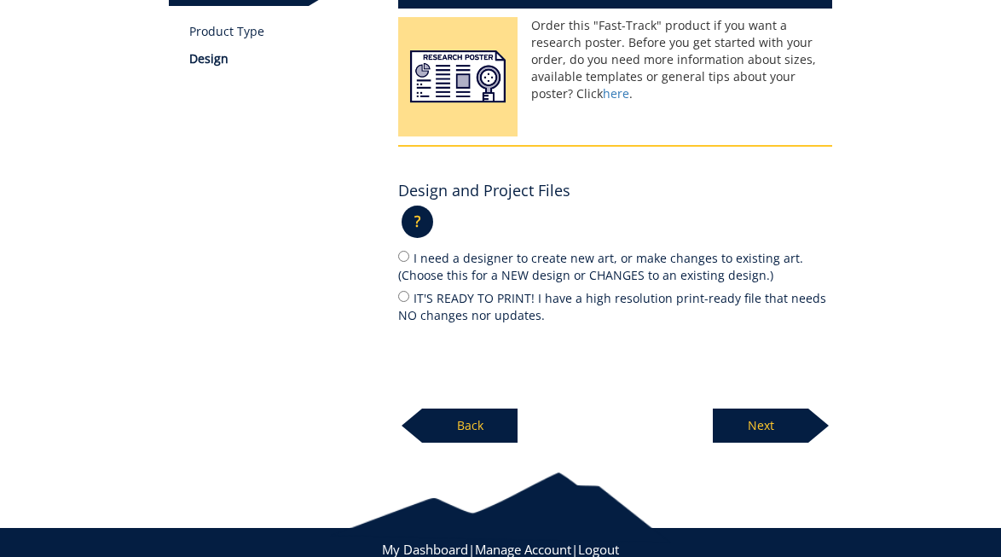
scroll to position [298, 0]
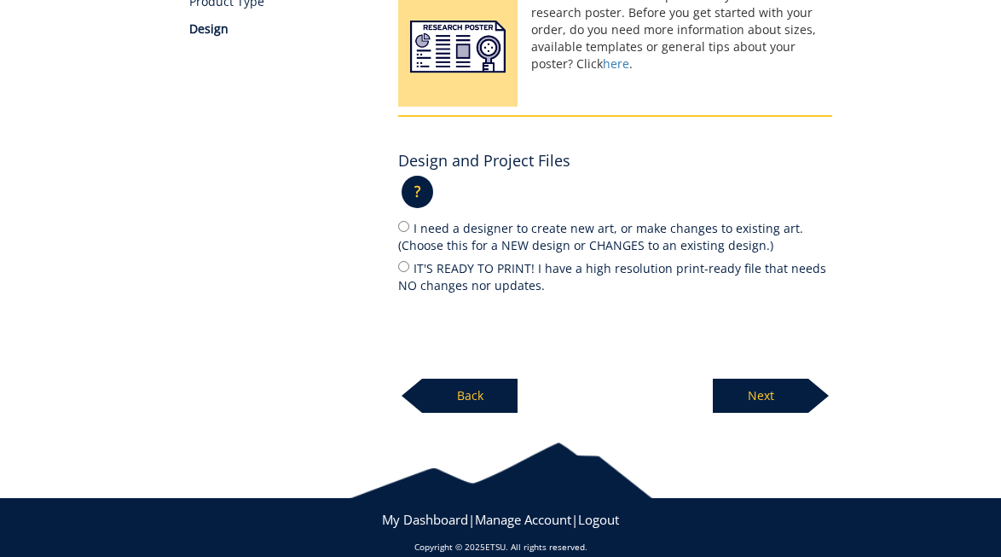
click at [419, 274] on label "IT'S READY TO PRINT! I have a high resolution print-ready file that needs NO ch…" at bounding box center [615, 276] width 434 height 36
click at [409, 272] on input "IT'S READY TO PRINT! I have a high resolution print-ready file that needs NO ch…" at bounding box center [403, 266] width 11 height 11
radio input "true"
click at [756, 406] on p "Next" at bounding box center [760, 395] width 95 height 34
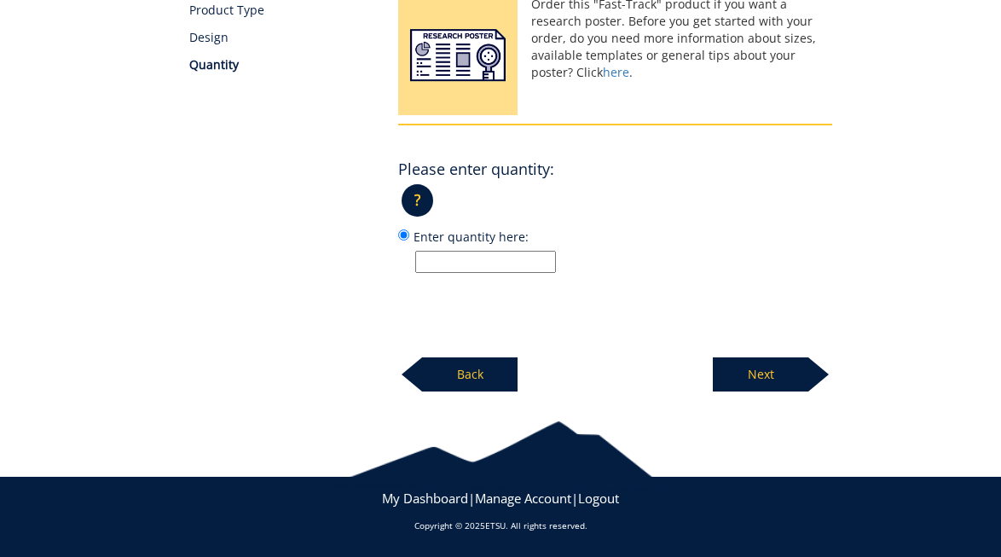
scroll to position [288, 0]
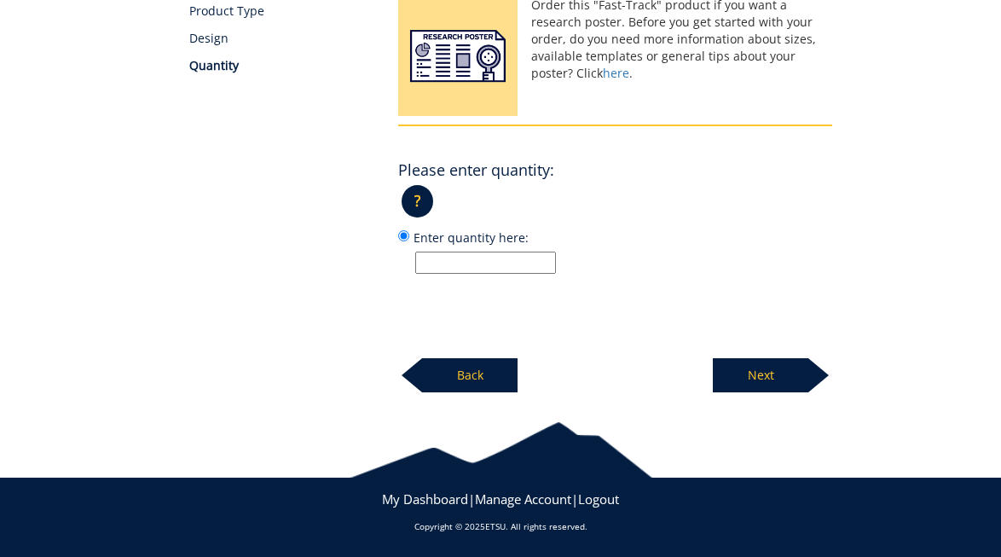
click at [494, 269] on input "Enter quantity here:" at bounding box center [485, 262] width 141 height 22
type input "1"
click at [765, 378] on p "Next" at bounding box center [760, 375] width 95 height 34
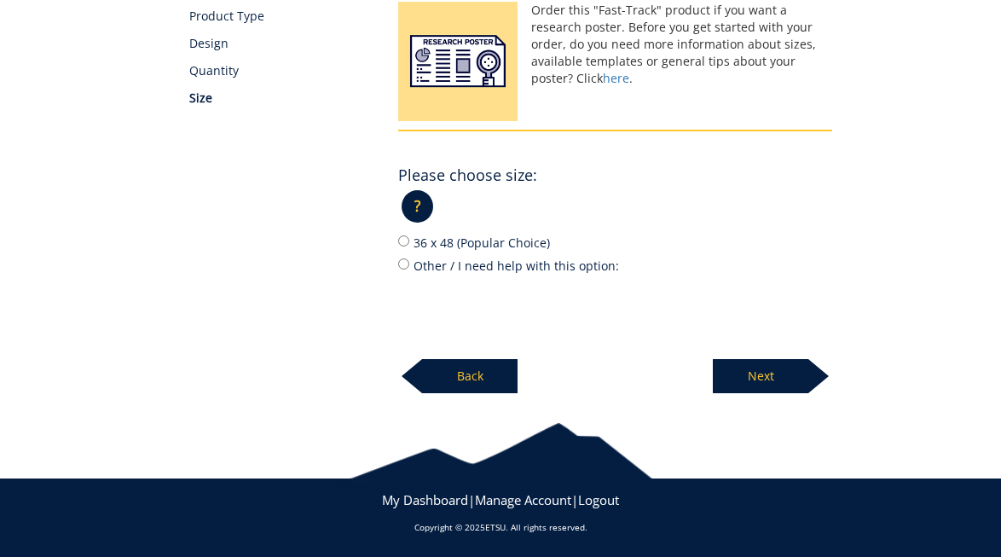
click at [458, 234] on label "36 x 48 (Popular Choice)" at bounding box center [615, 242] width 434 height 19
click at [409, 235] on input "36 x 48 (Popular Choice)" at bounding box center [403, 240] width 11 height 11
radio input "true"
click at [724, 371] on p "Next" at bounding box center [760, 376] width 95 height 34
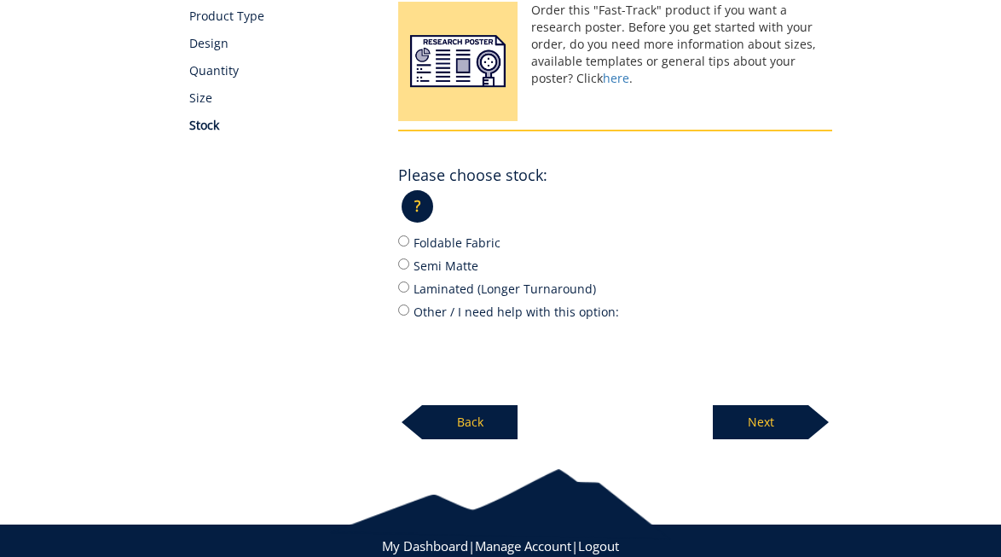
click at [455, 271] on label "Semi Matte" at bounding box center [615, 265] width 434 height 19
click at [409, 269] on input "Semi Matte" at bounding box center [403, 263] width 11 height 11
radio input "true"
click at [731, 411] on p "Next" at bounding box center [760, 422] width 95 height 34
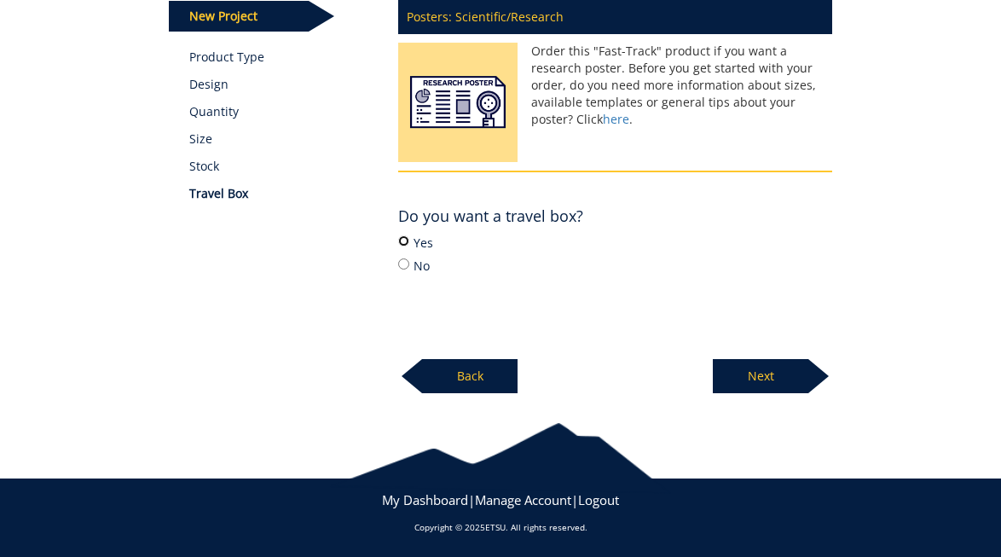
click at [402, 243] on input "Yes" at bounding box center [403, 240] width 11 height 11
radio input "true"
click at [724, 368] on p "Next" at bounding box center [760, 376] width 95 height 34
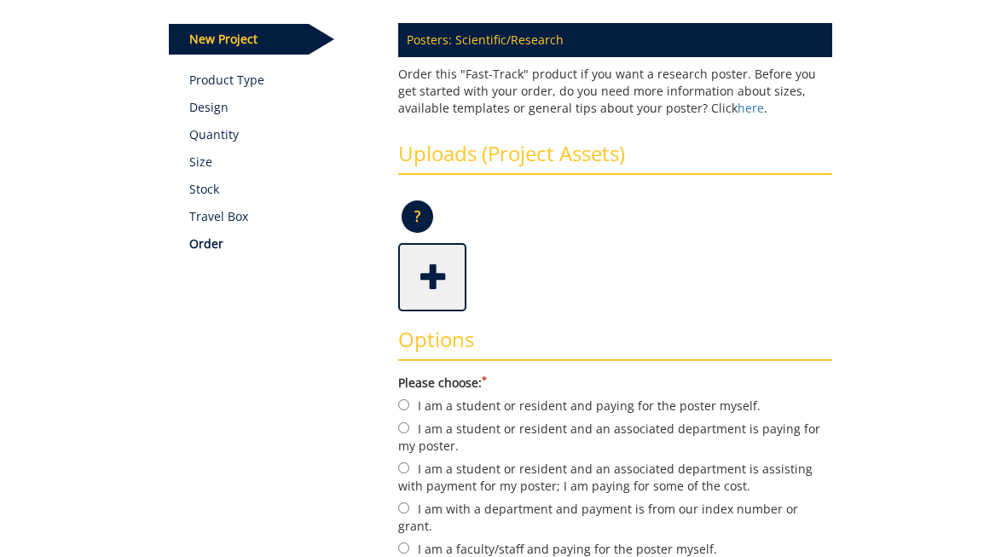
scroll to position [221, 0]
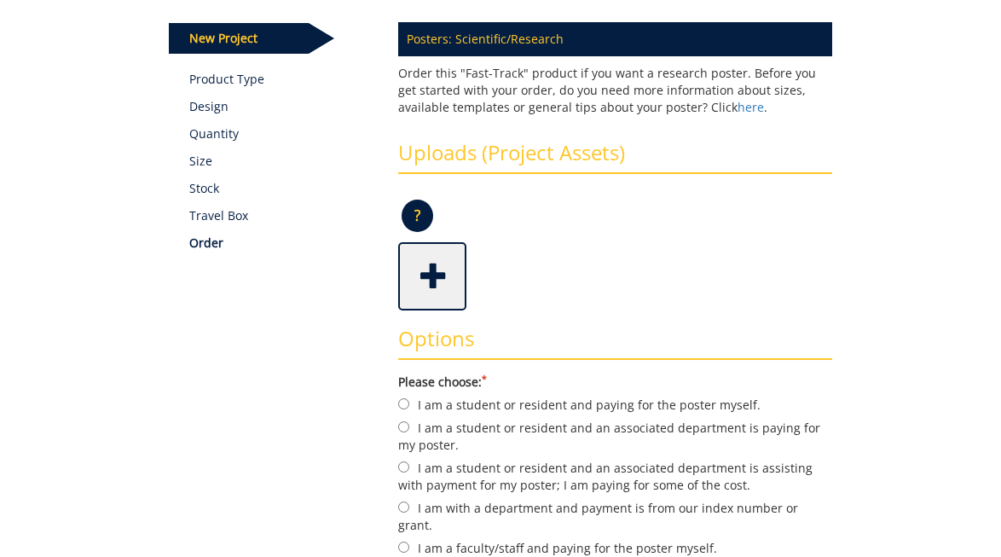
click at [414, 210] on p "?" at bounding box center [418, 215] width 32 height 32
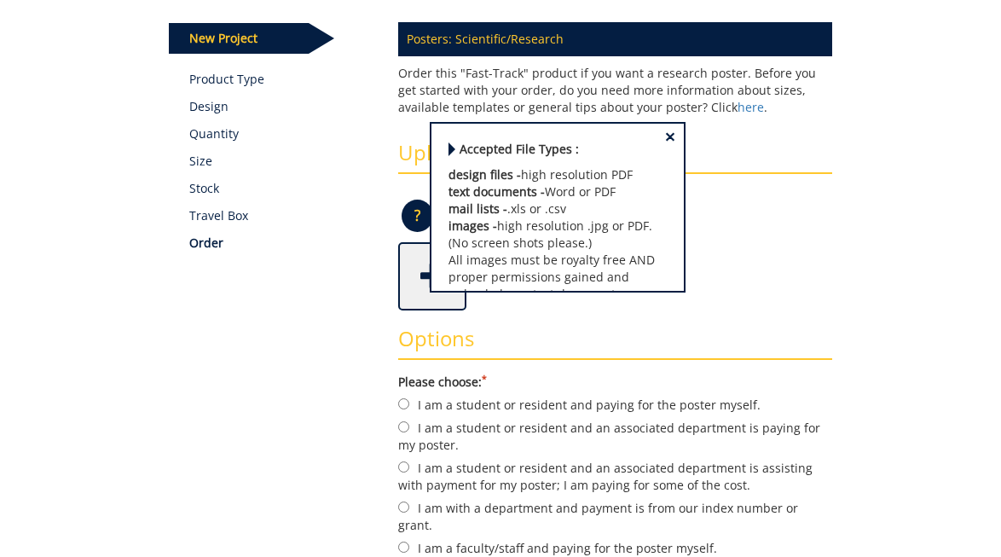
click at [476, 309] on div at bounding box center [615, 276] width 434 height 68
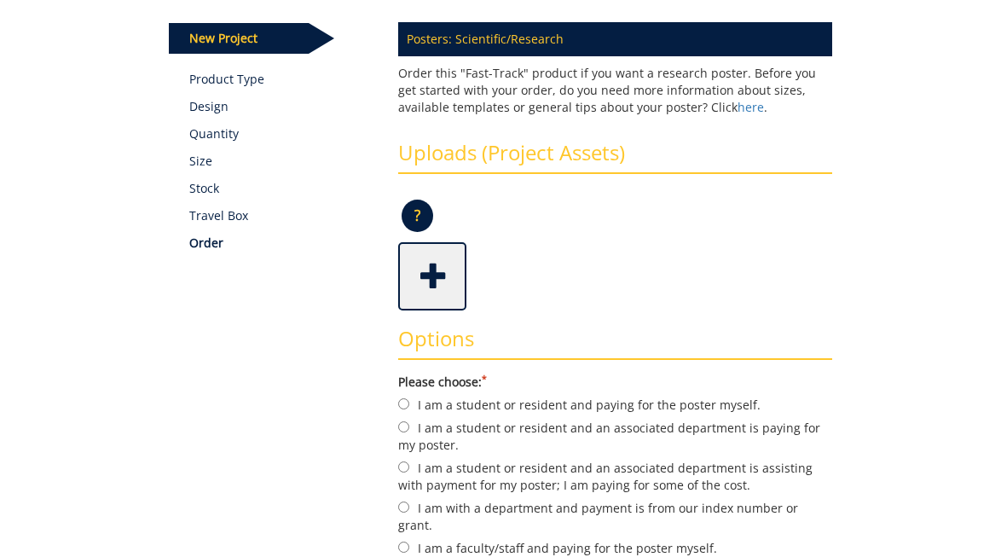
click at [422, 266] on span at bounding box center [434, 275] width 68 height 60
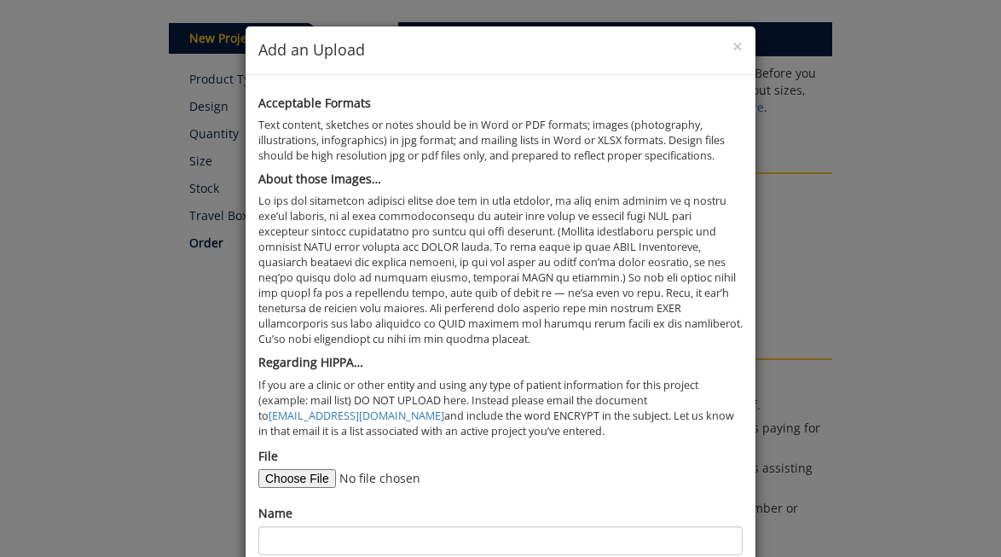
click at [806, 267] on div "× Add an Upload Acceptable Formats Text content, sketches or notes should be in…" at bounding box center [500, 278] width 1001 height 557
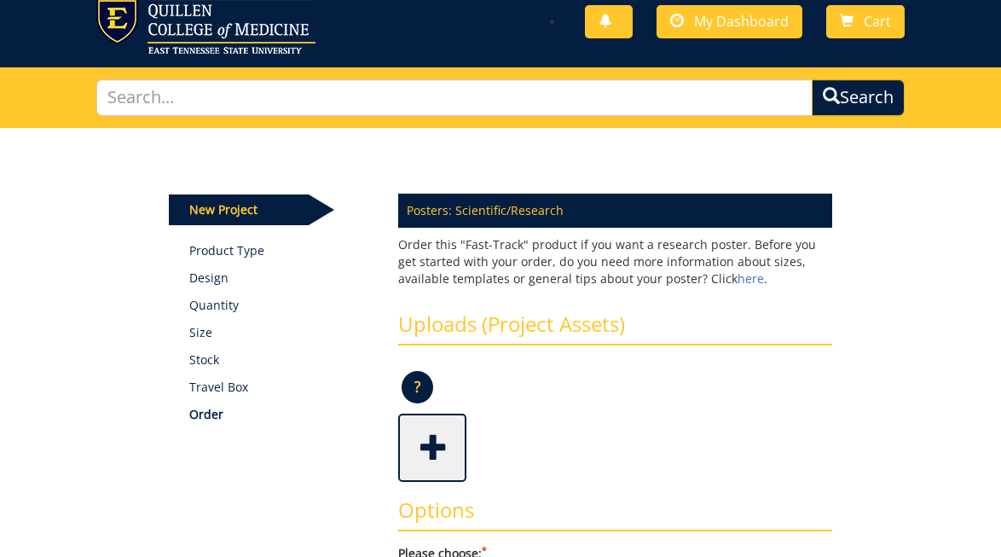
scroll to position [0, 0]
